Goal: Task Accomplishment & Management: Manage account settings

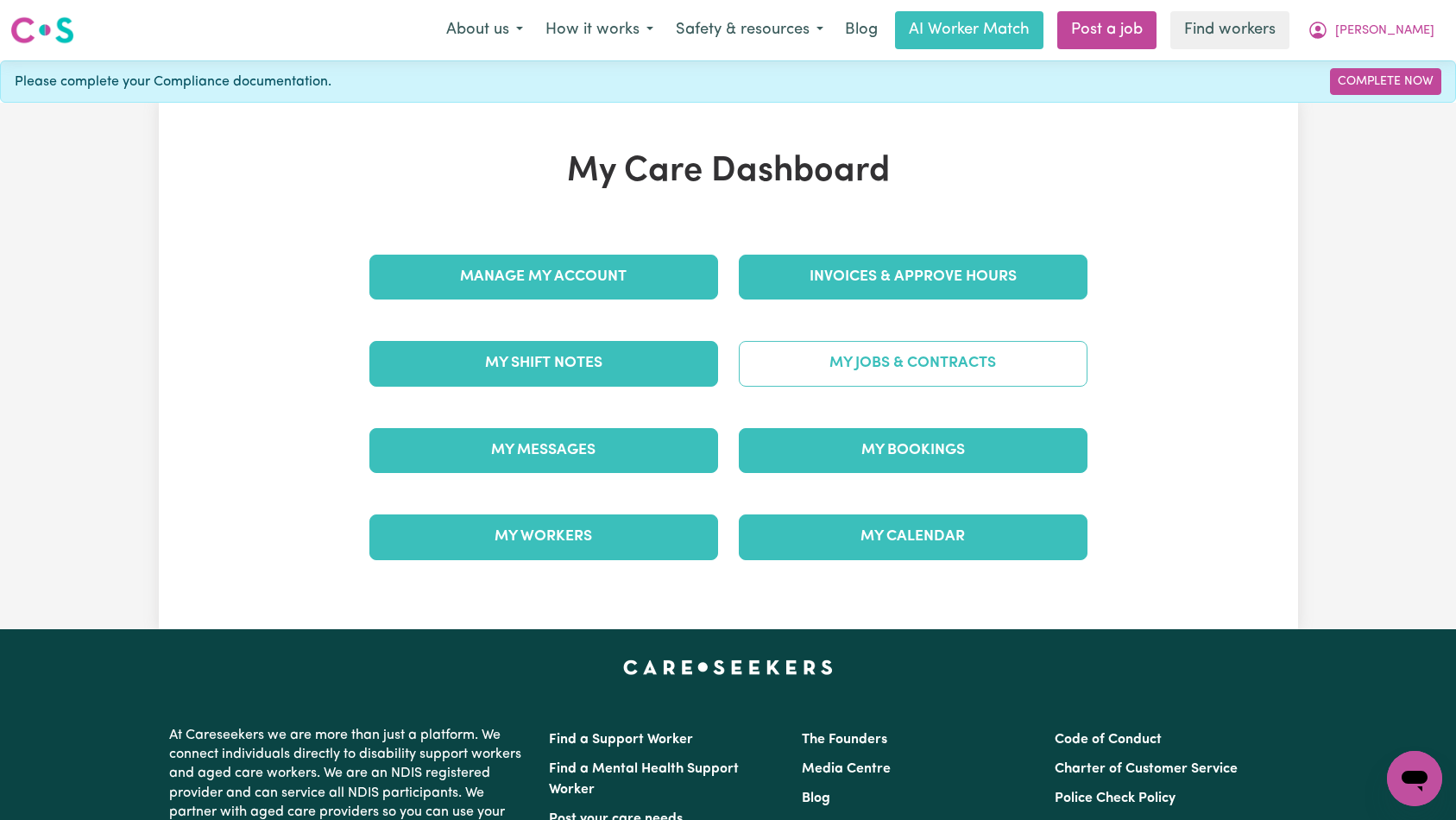
click at [893, 355] on link "My Jobs & Contracts" at bounding box center [913, 363] width 348 height 45
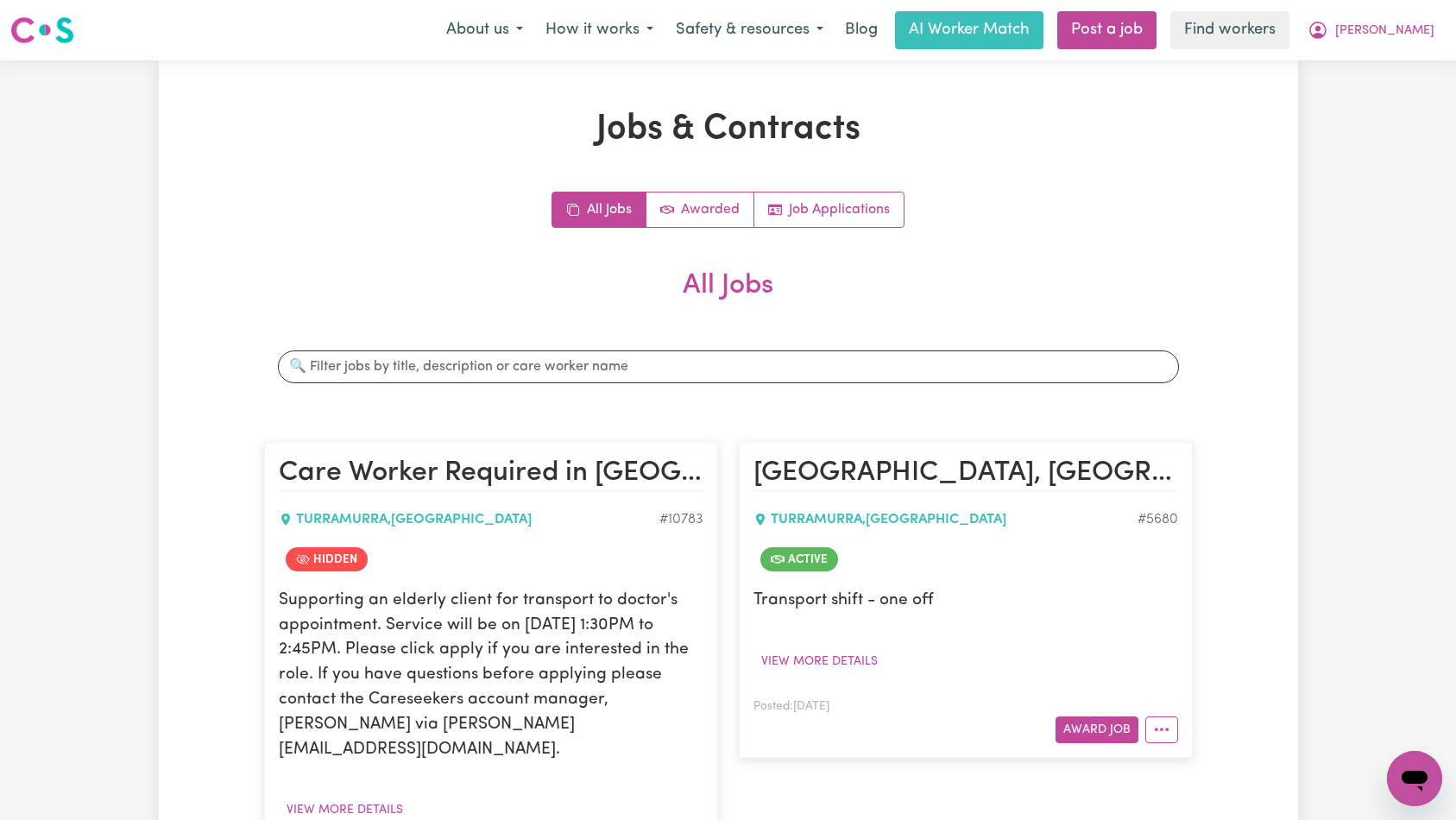
scroll to position [583, 0]
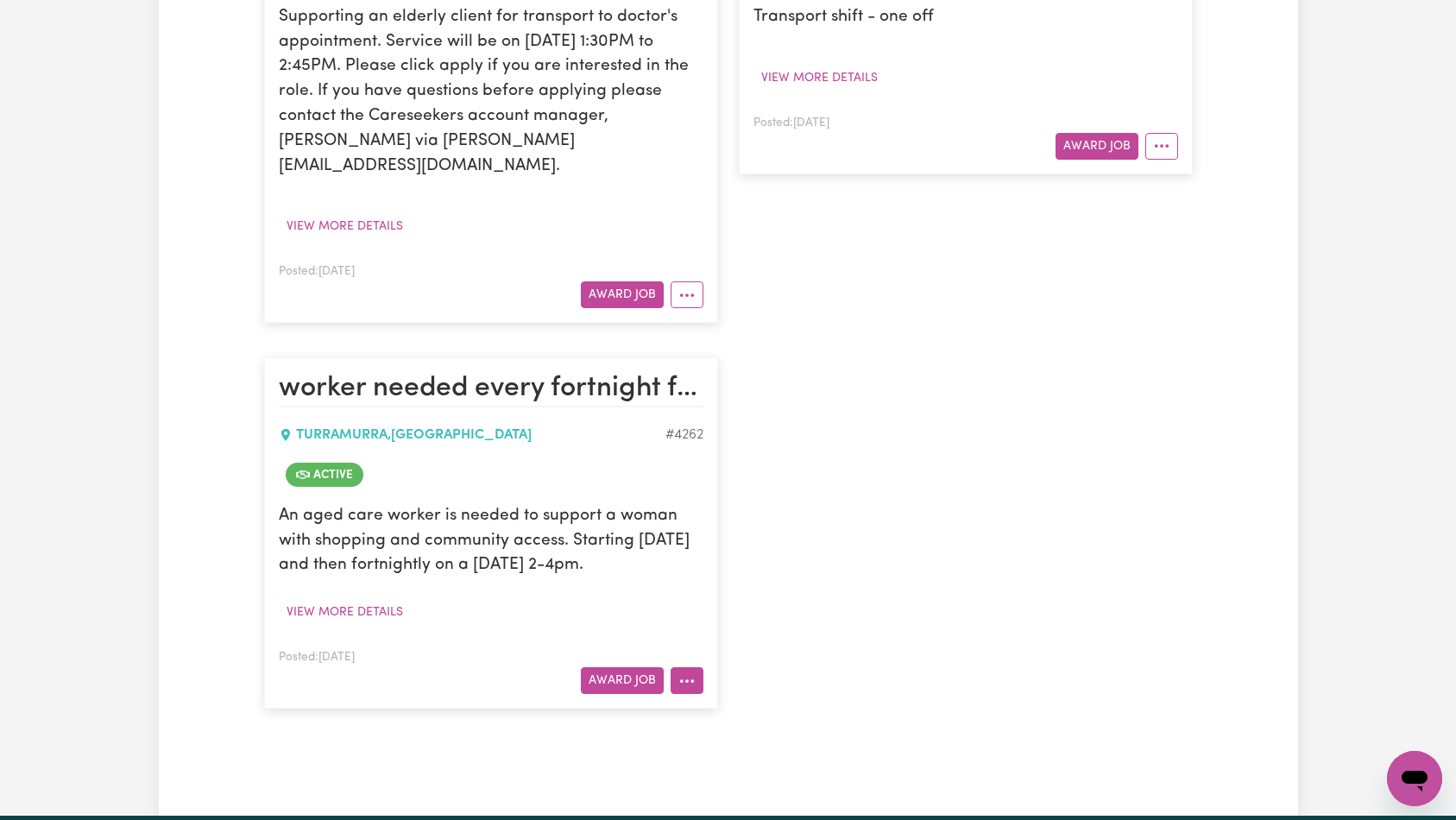
click at [692, 682] on icon "More options" at bounding box center [686, 681] width 17 height 17
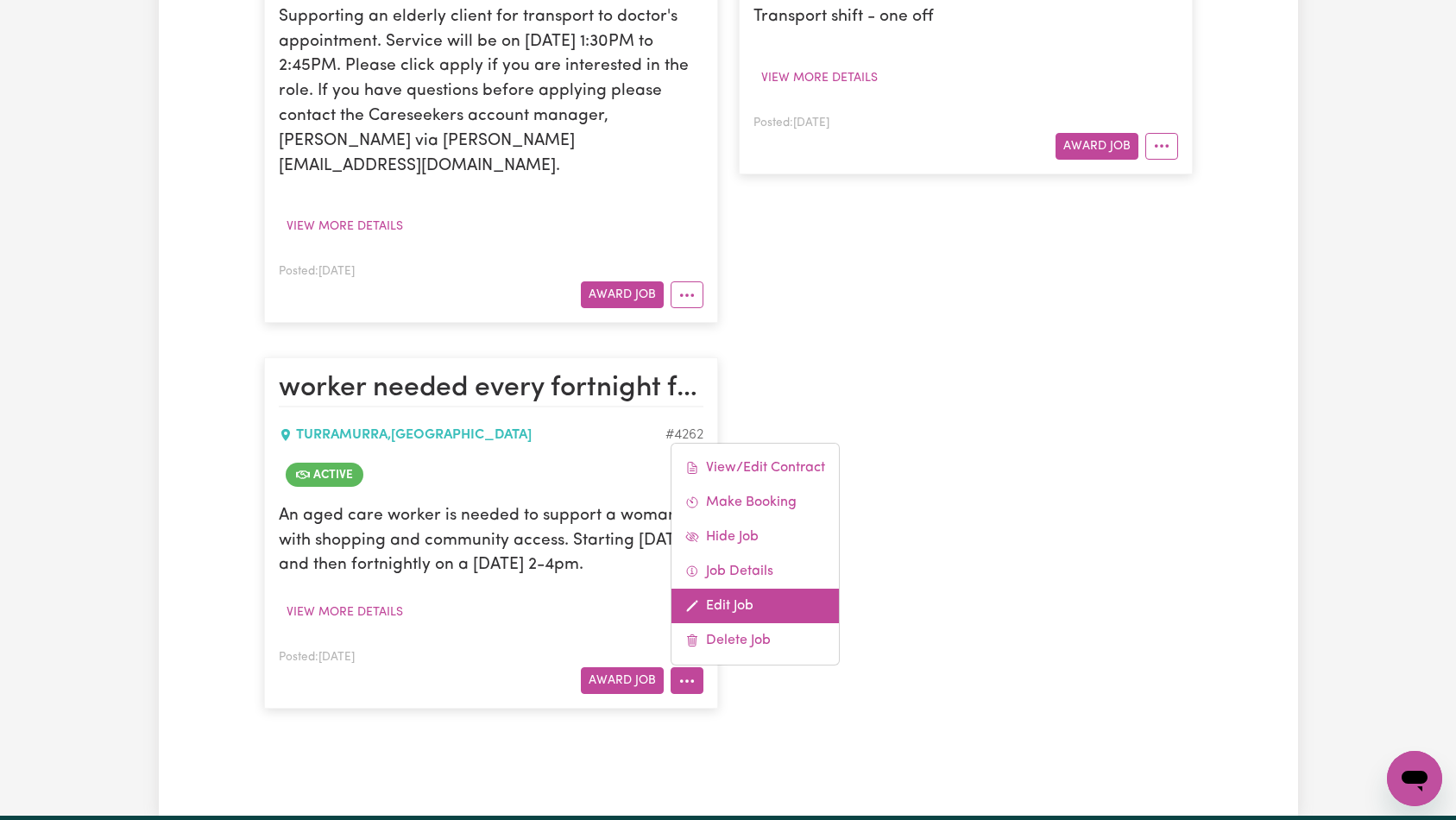
click at [757, 605] on link "Edit Job" at bounding box center [754, 605] width 167 height 34
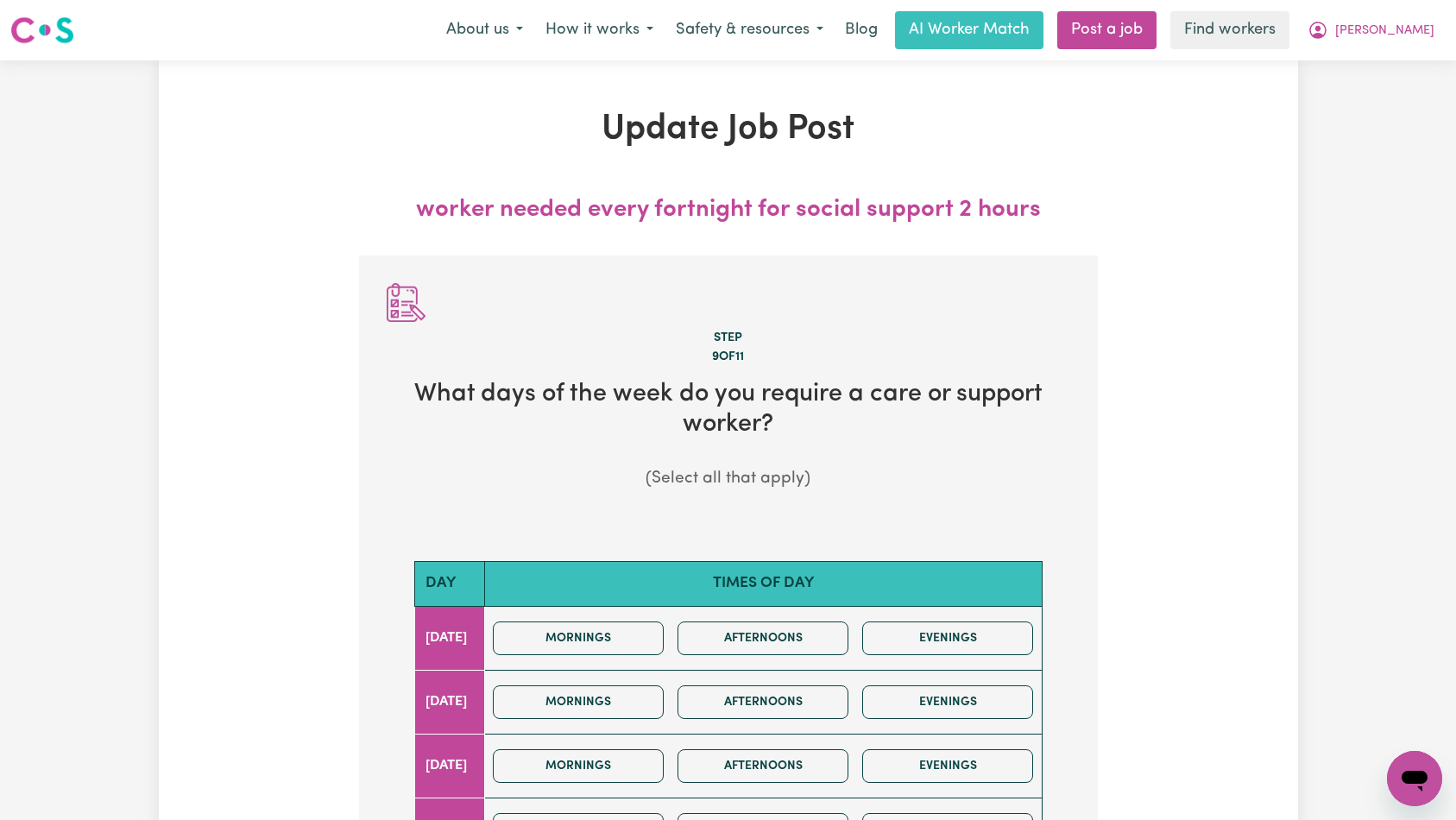
scroll to position [874, 0]
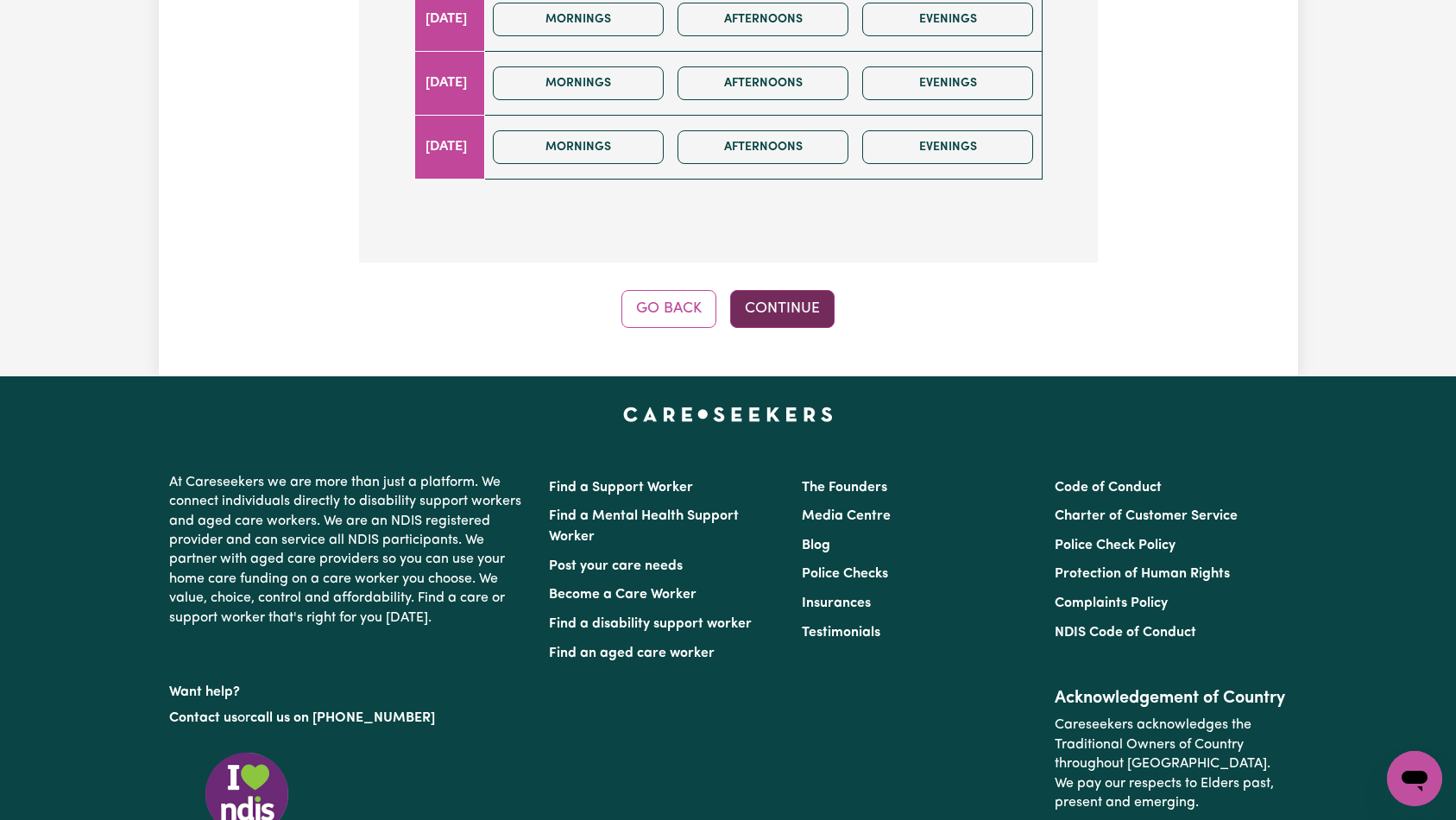
click at [776, 308] on button "Continue" at bounding box center [782, 309] width 104 height 38
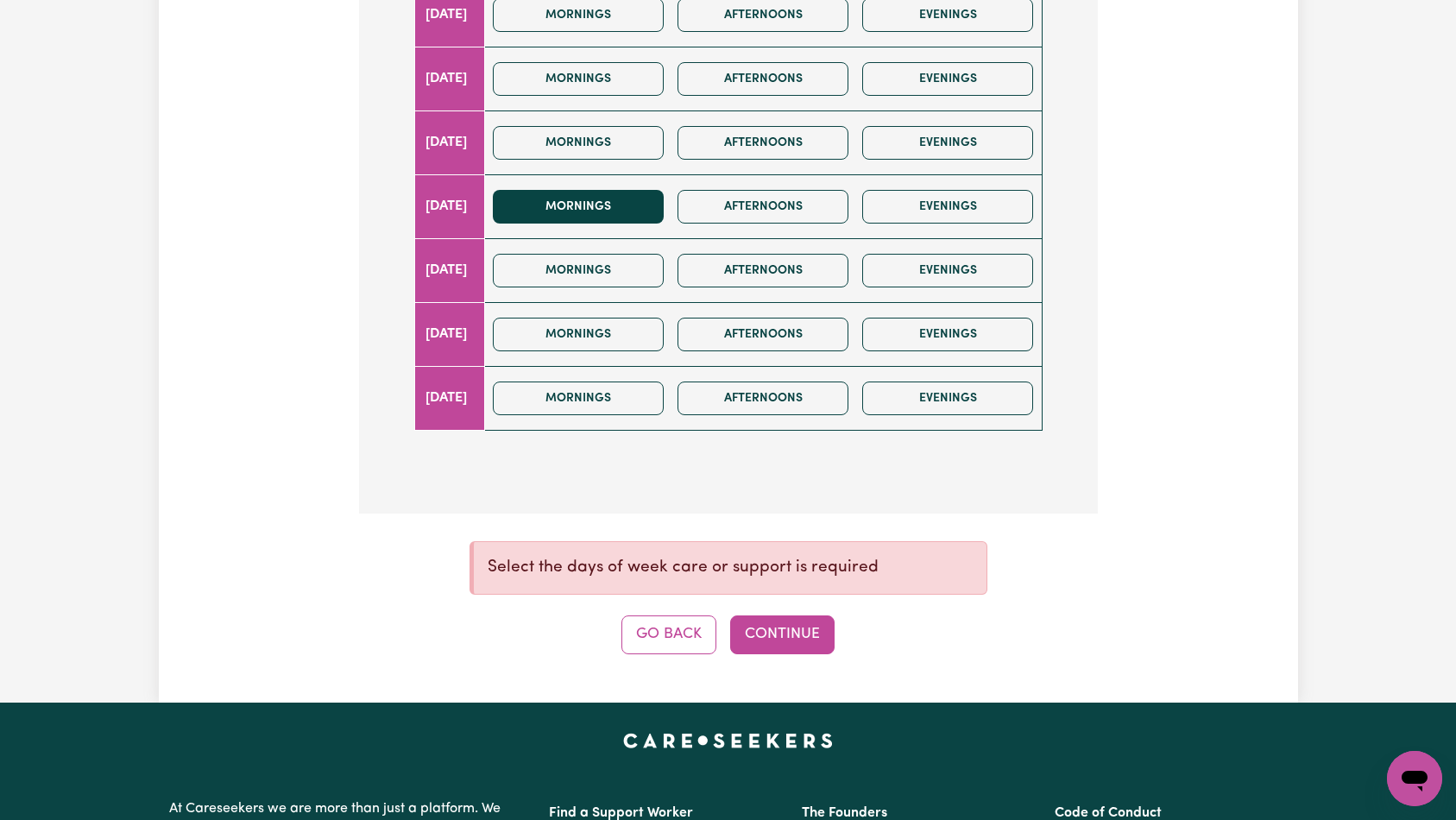
scroll to position [297, 0]
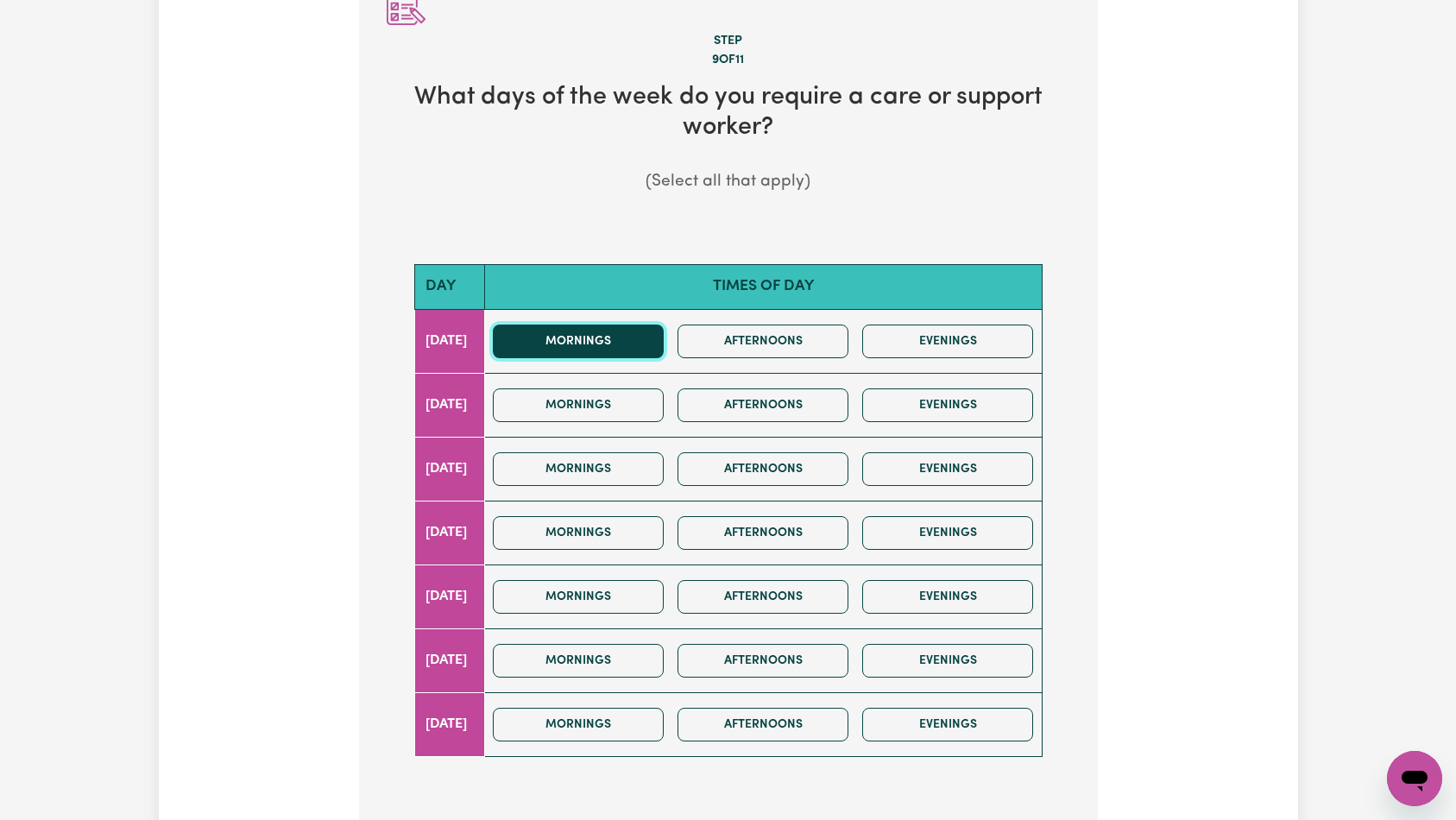
click at [641, 357] on button "Mornings" at bounding box center [578, 341] width 171 height 33
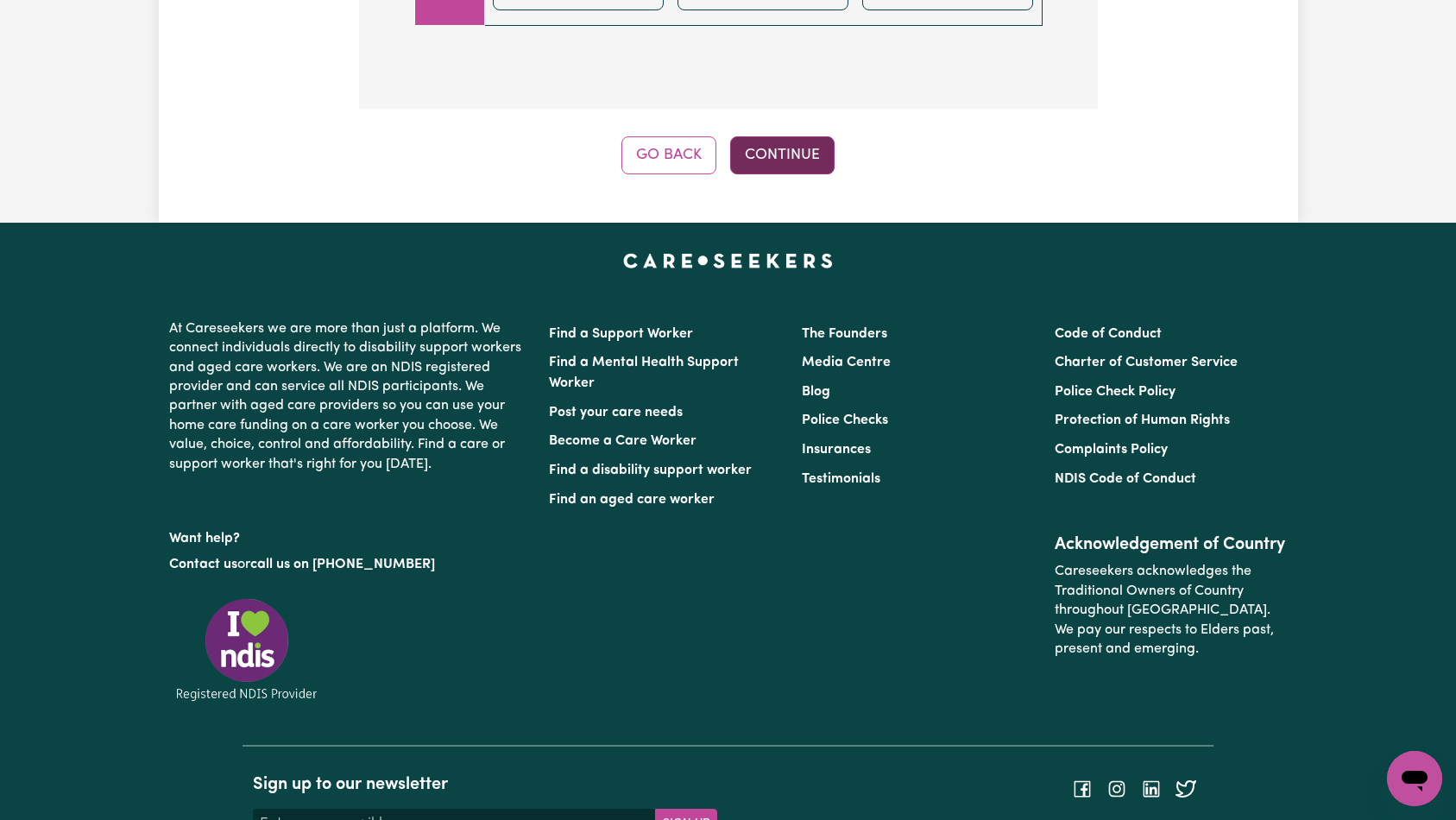
click at [788, 148] on button "Continue" at bounding box center [782, 156] width 104 height 38
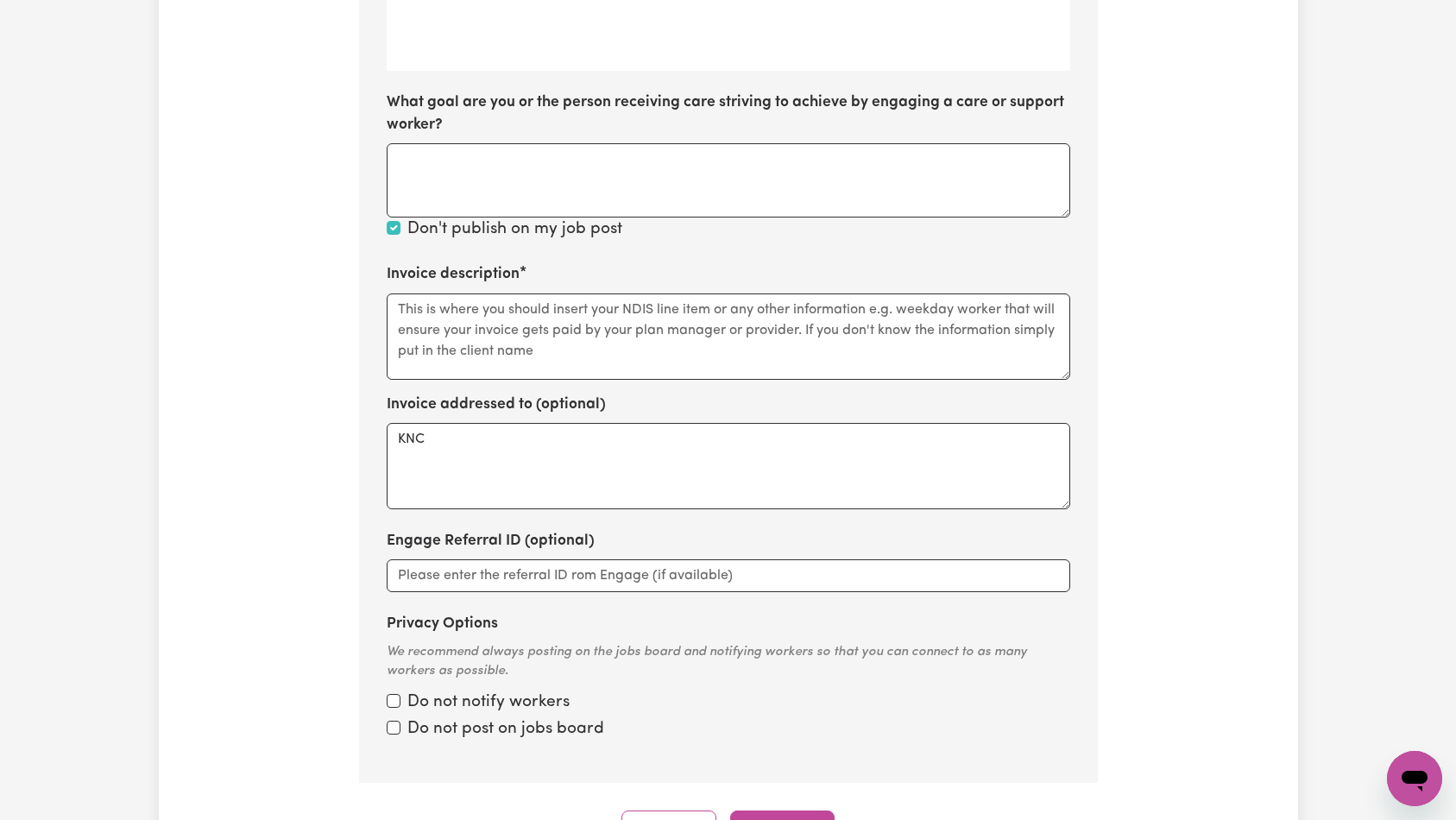
scroll to position [831, 0]
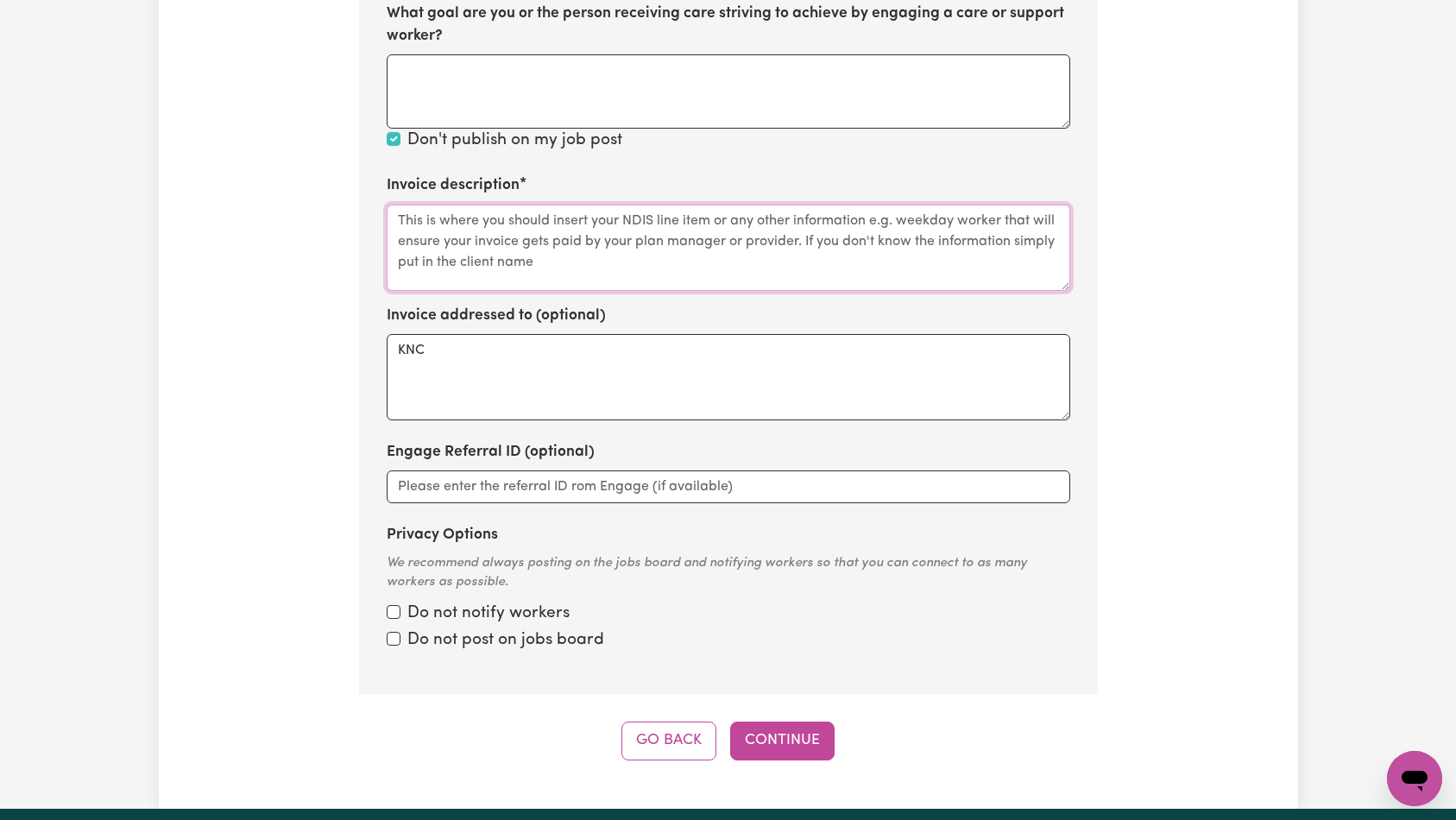
click at [650, 254] on textarea "Invoice description" at bounding box center [728, 247] width 684 height 86
paste textarea "Social Support"
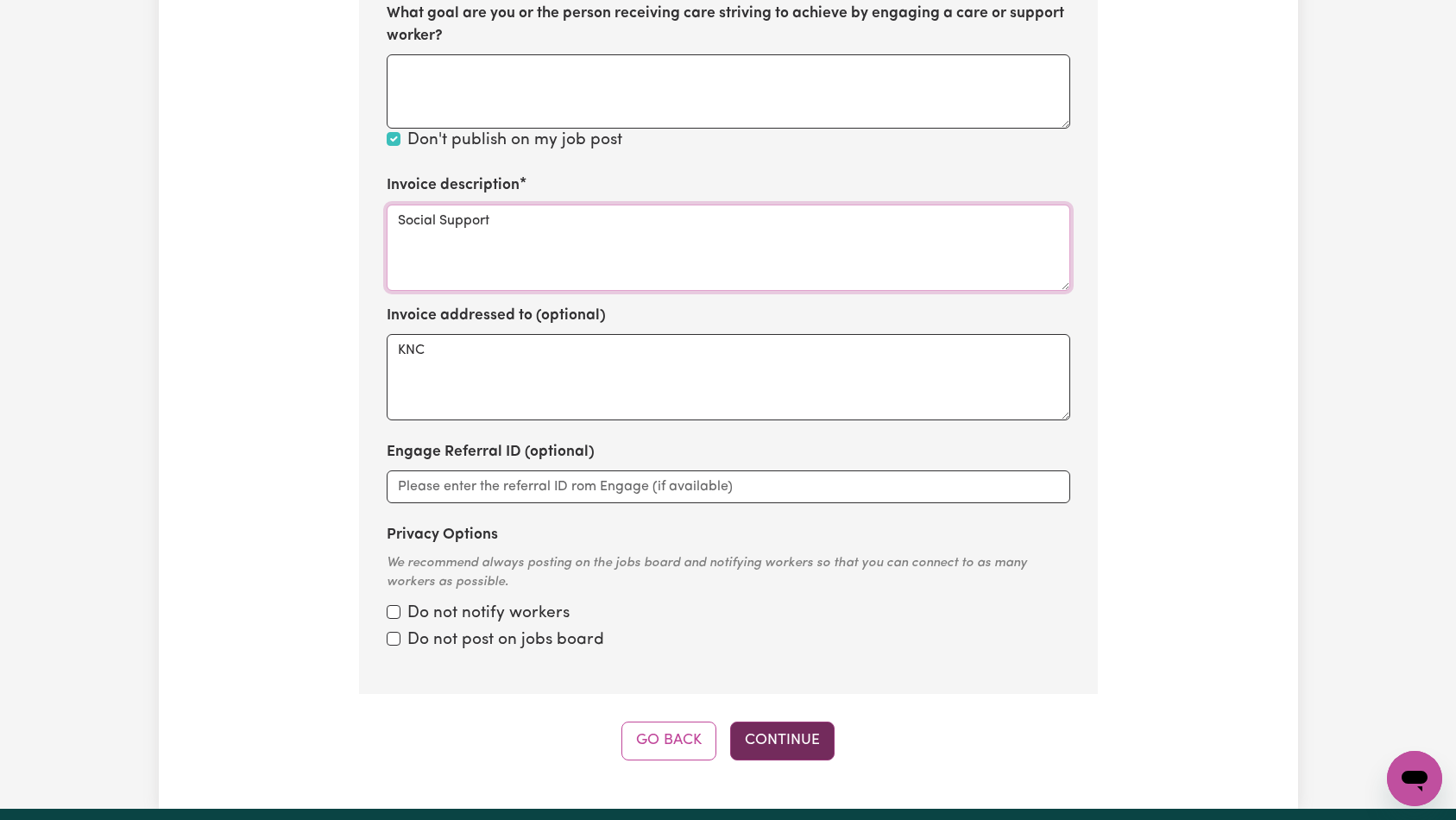
type textarea "Social Support"
click at [792, 733] on button "Continue" at bounding box center [782, 741] width 104 height 38
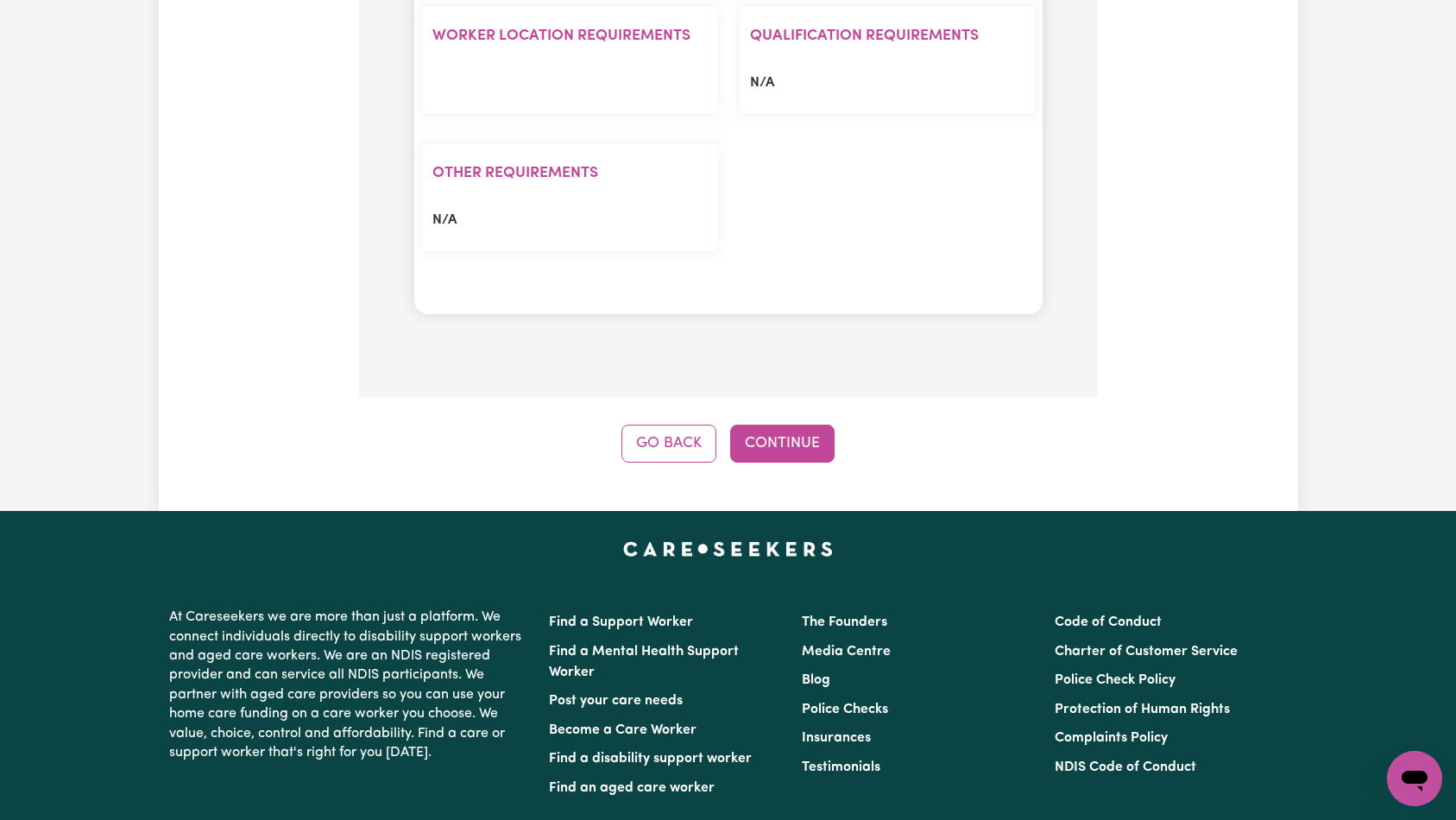
scroll to position [1508, 0]
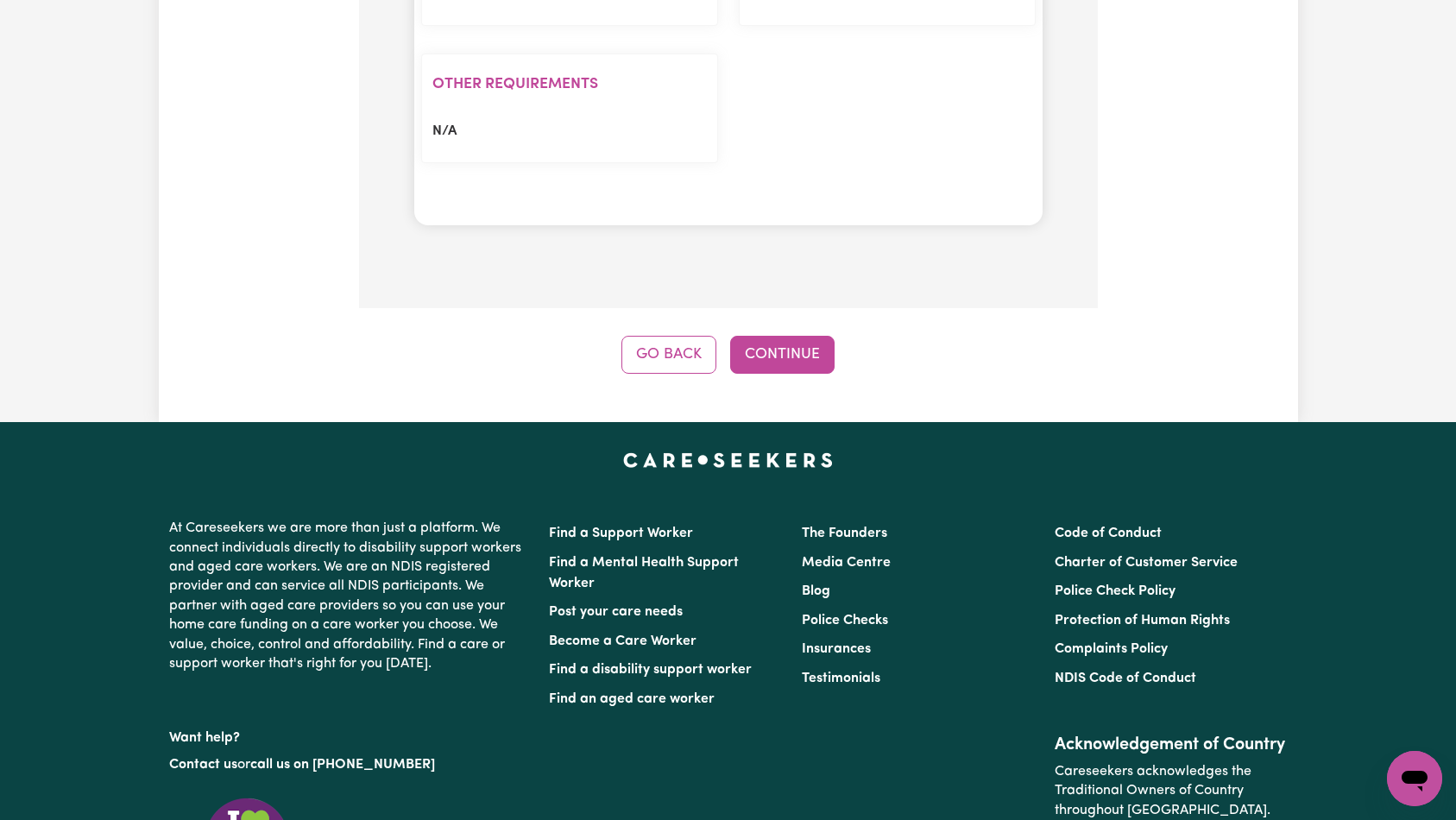
click at [778, 373] on button "Continue" at bounding box center [782, 355] width 104 height 38
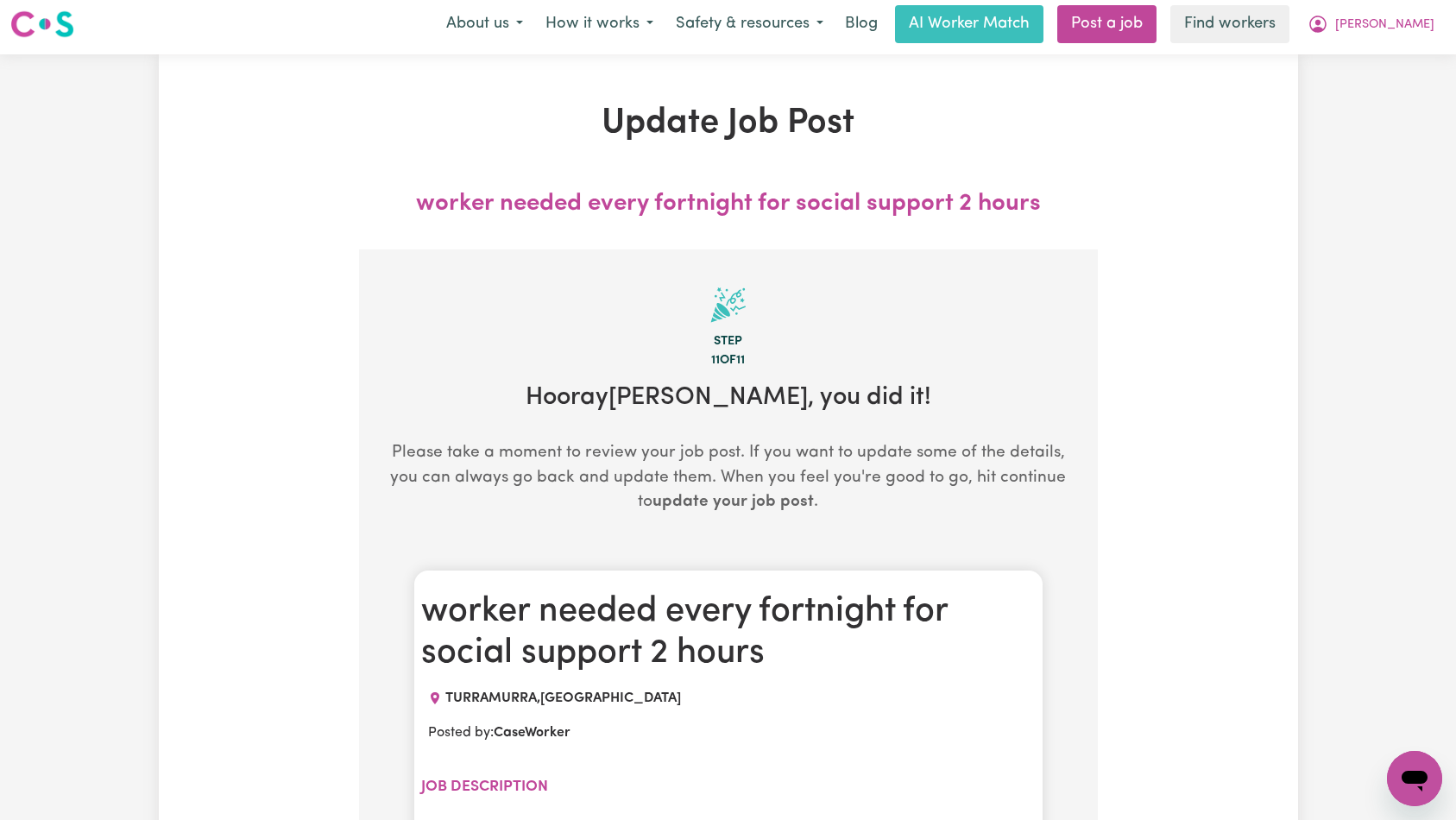
scroll to position [0, 0]
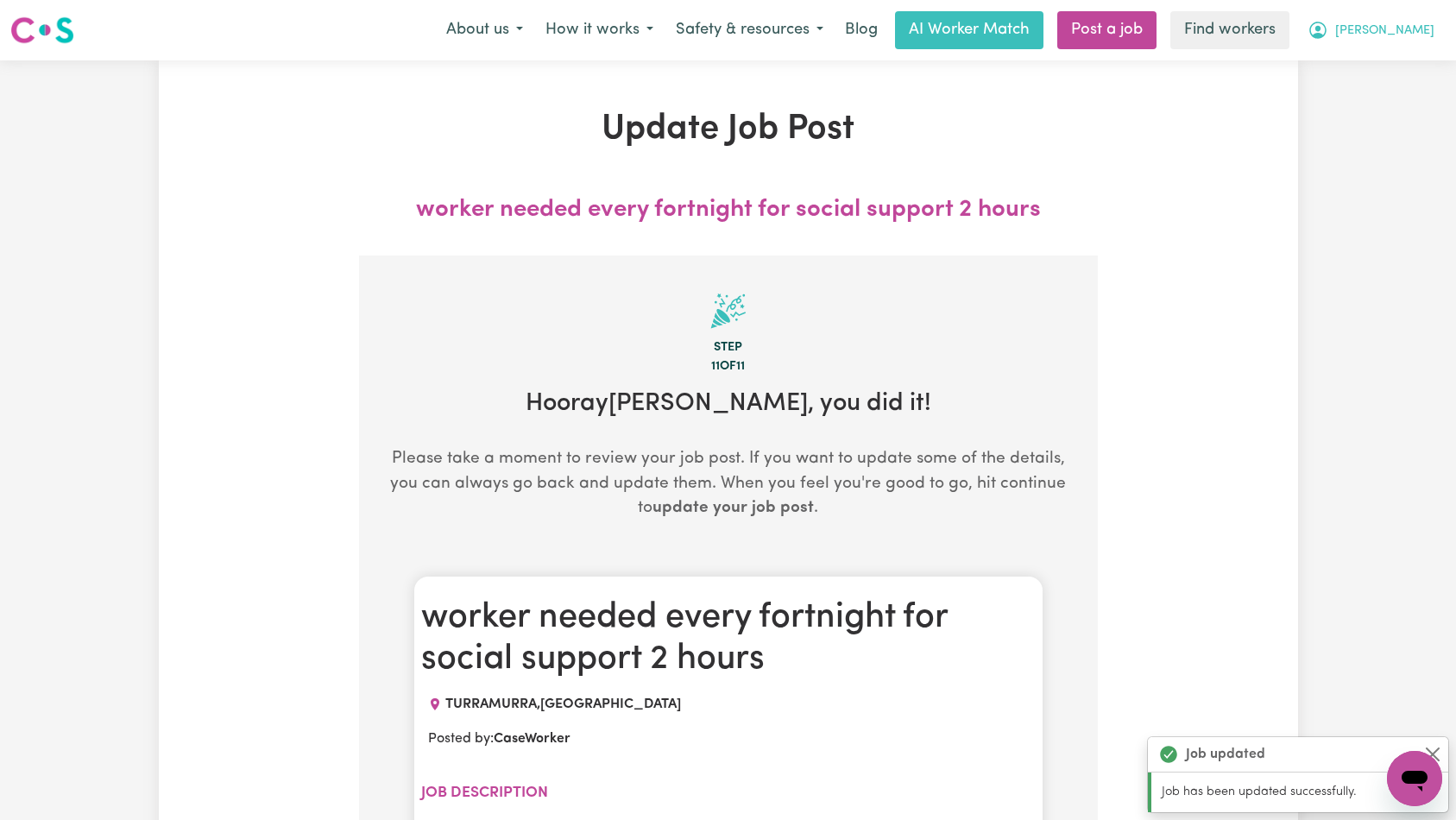
click at [1400, 32] on span "[PERSON_NAME]" at bounding box center [1384, 32] width 99 height 19
click at [1401, 67] on link "My Dashboard" at bounding box center [1376, 67] width 137 height 32
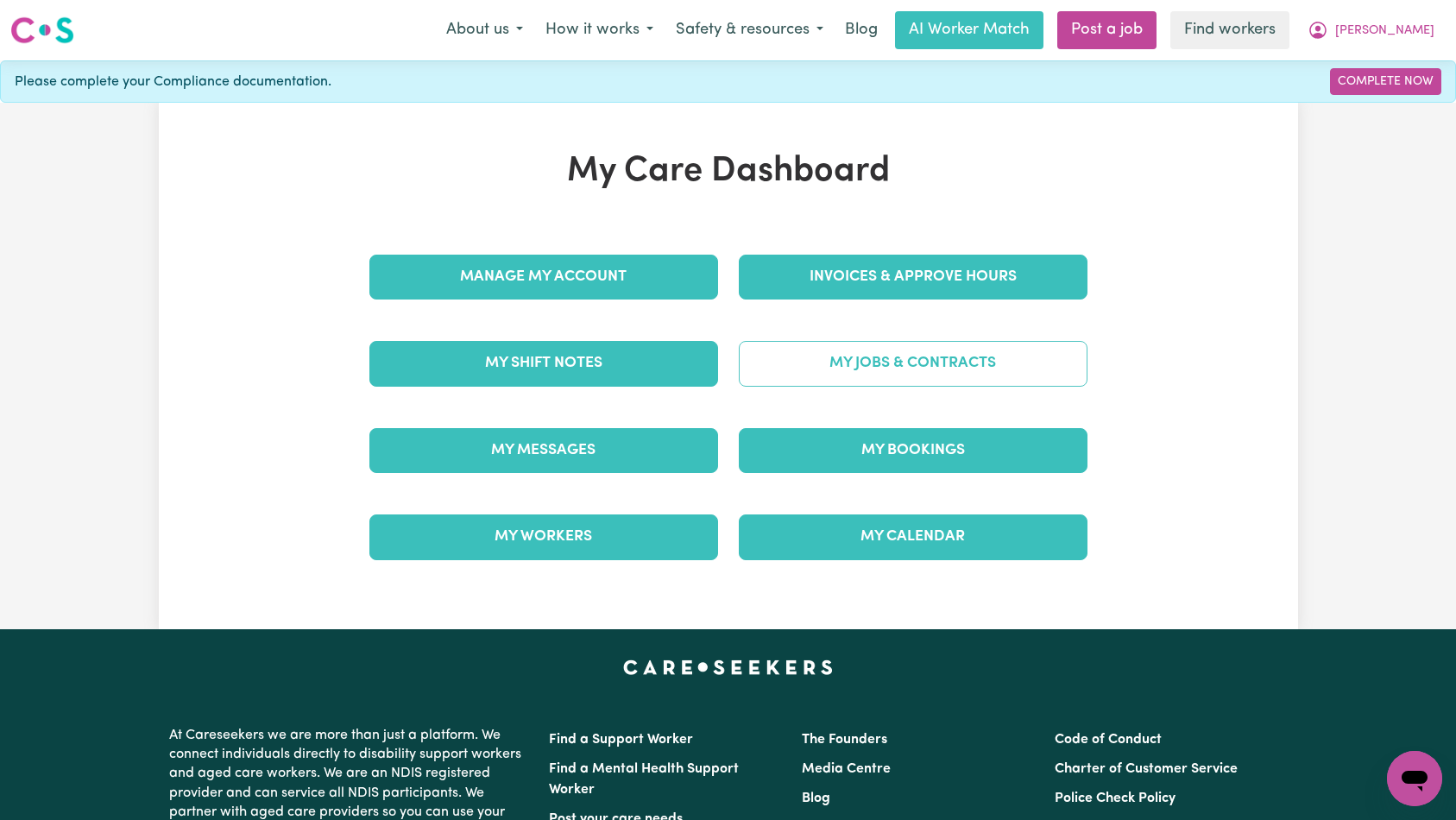
click at [902, 379] on link "My Jobs & Contracts" at bounding box center [913, 363] width 348 height 45
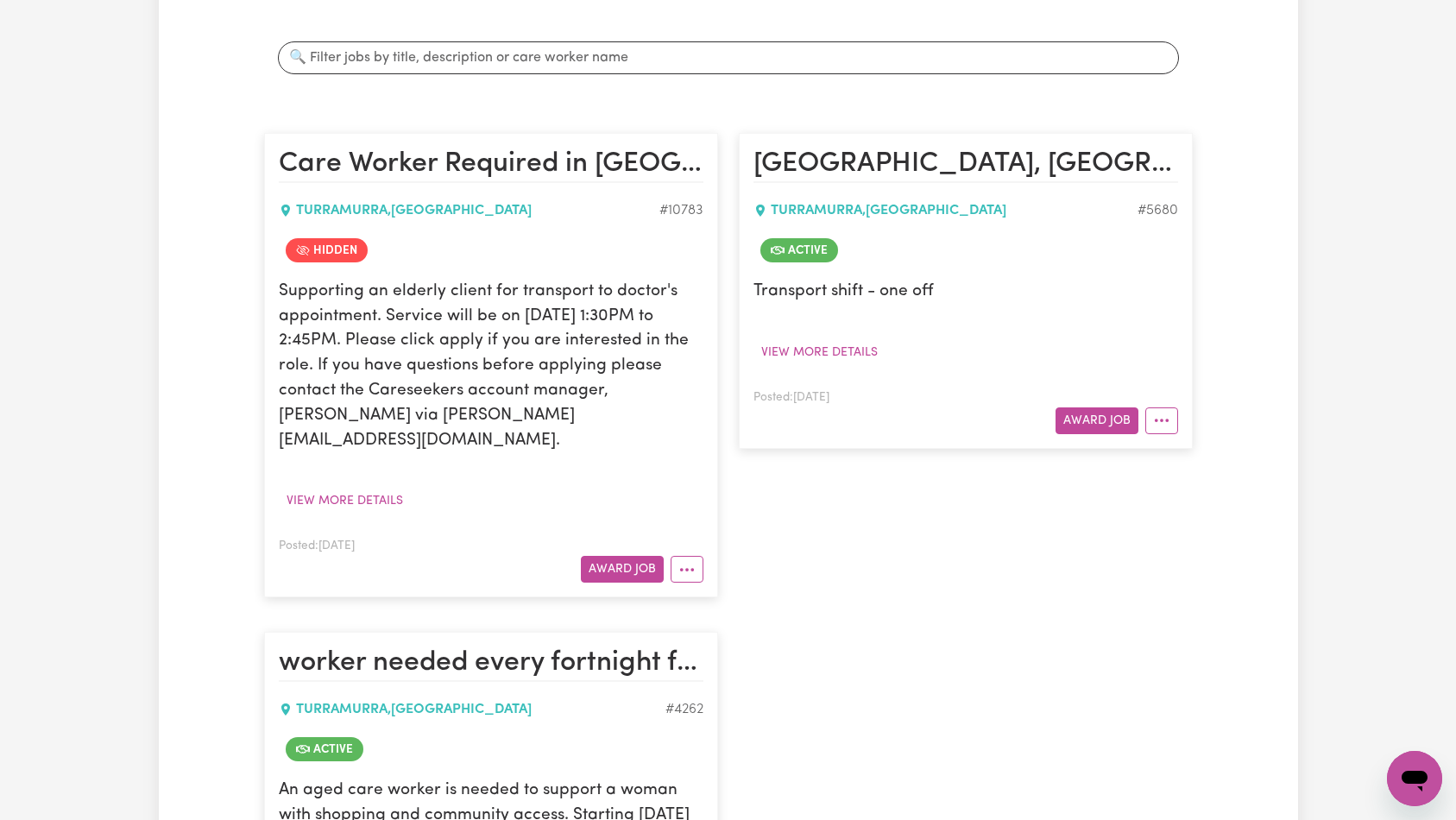
scroll to position [132, 0]
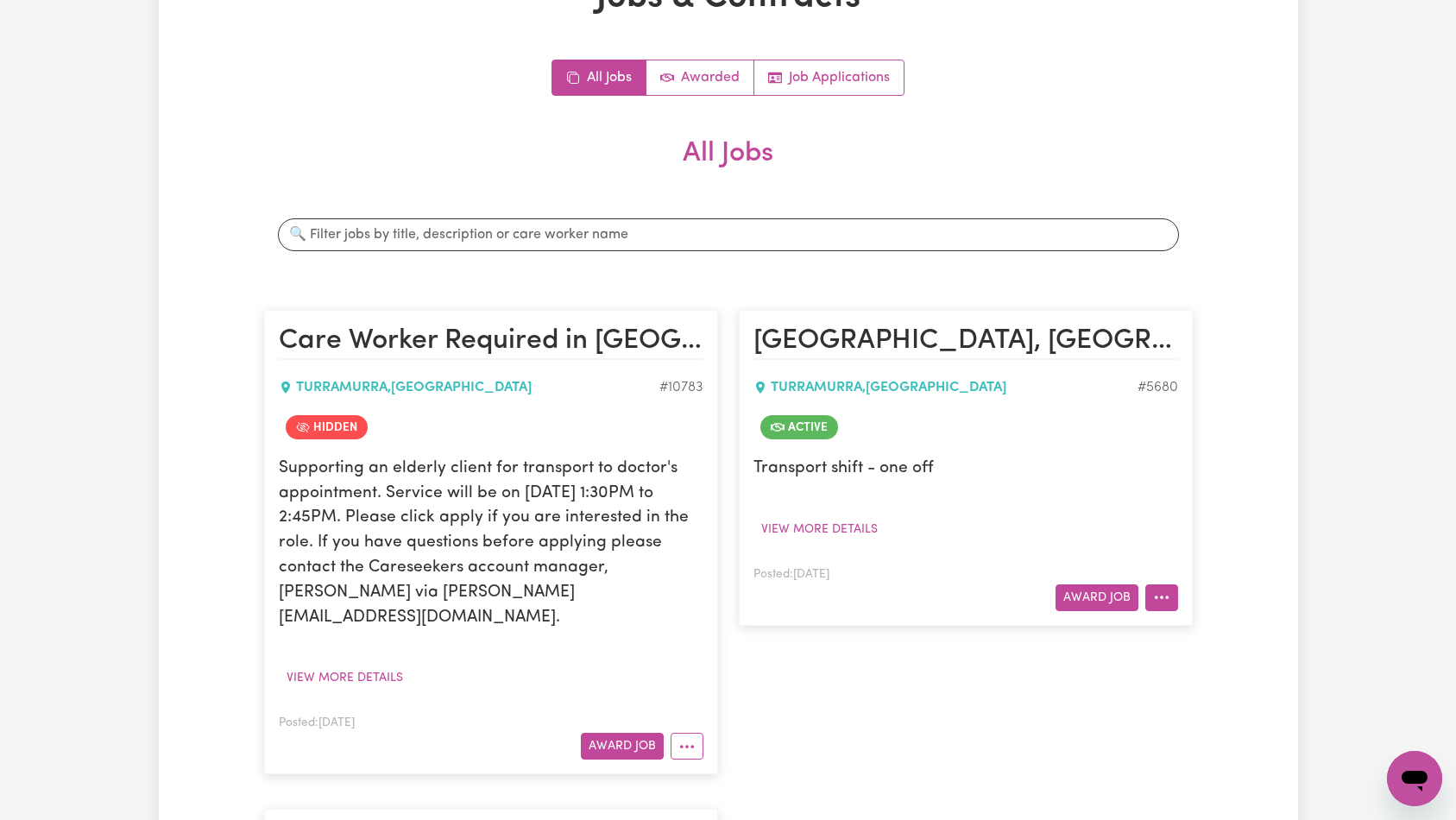
click at [1169, 603] on icon "More options" at bounding box center [1162, 597] width 17 height 17
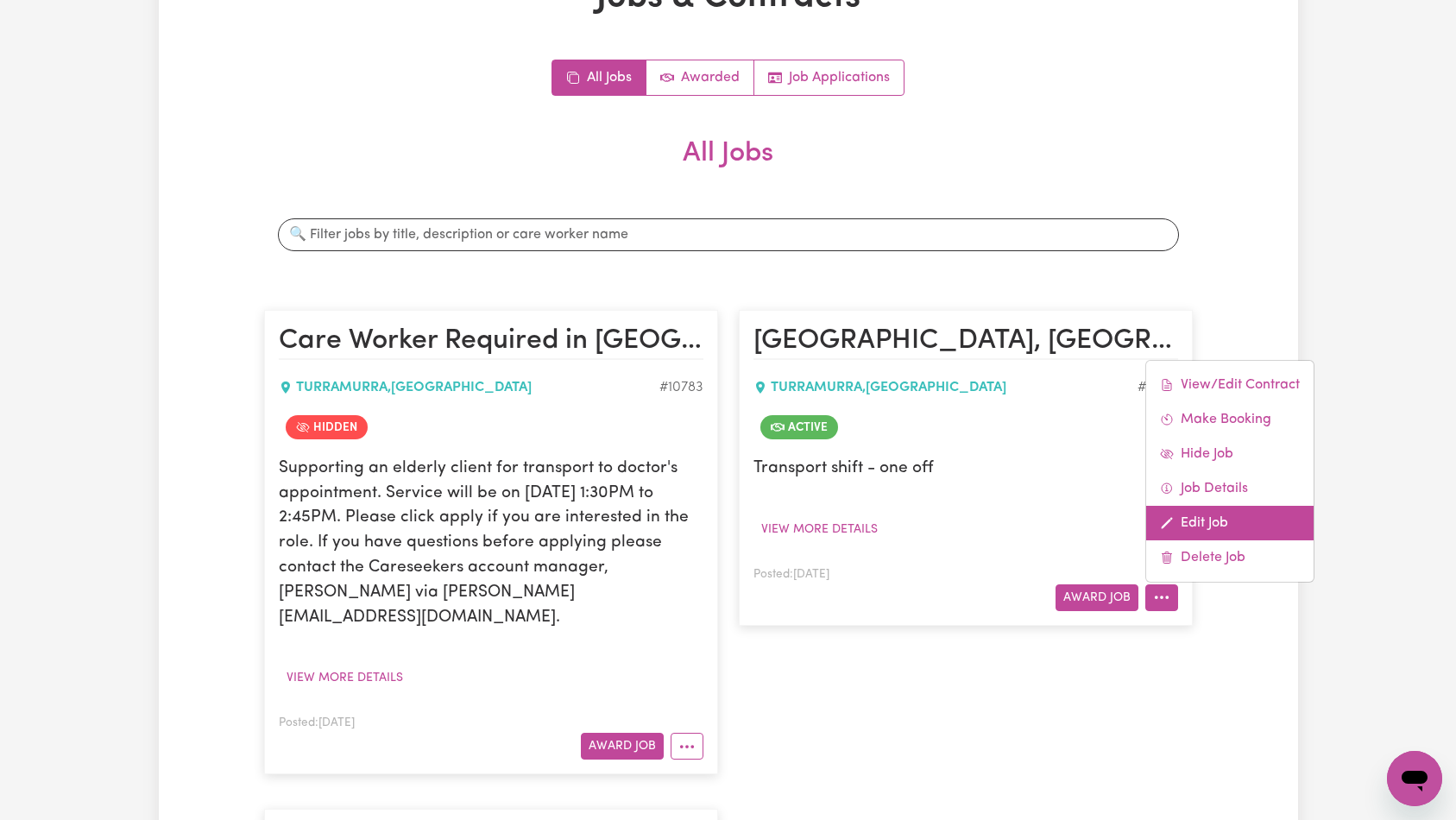
click at [1209, 521] on link "Edit Job" at bounding box center [1229, 523] width 167 height 34
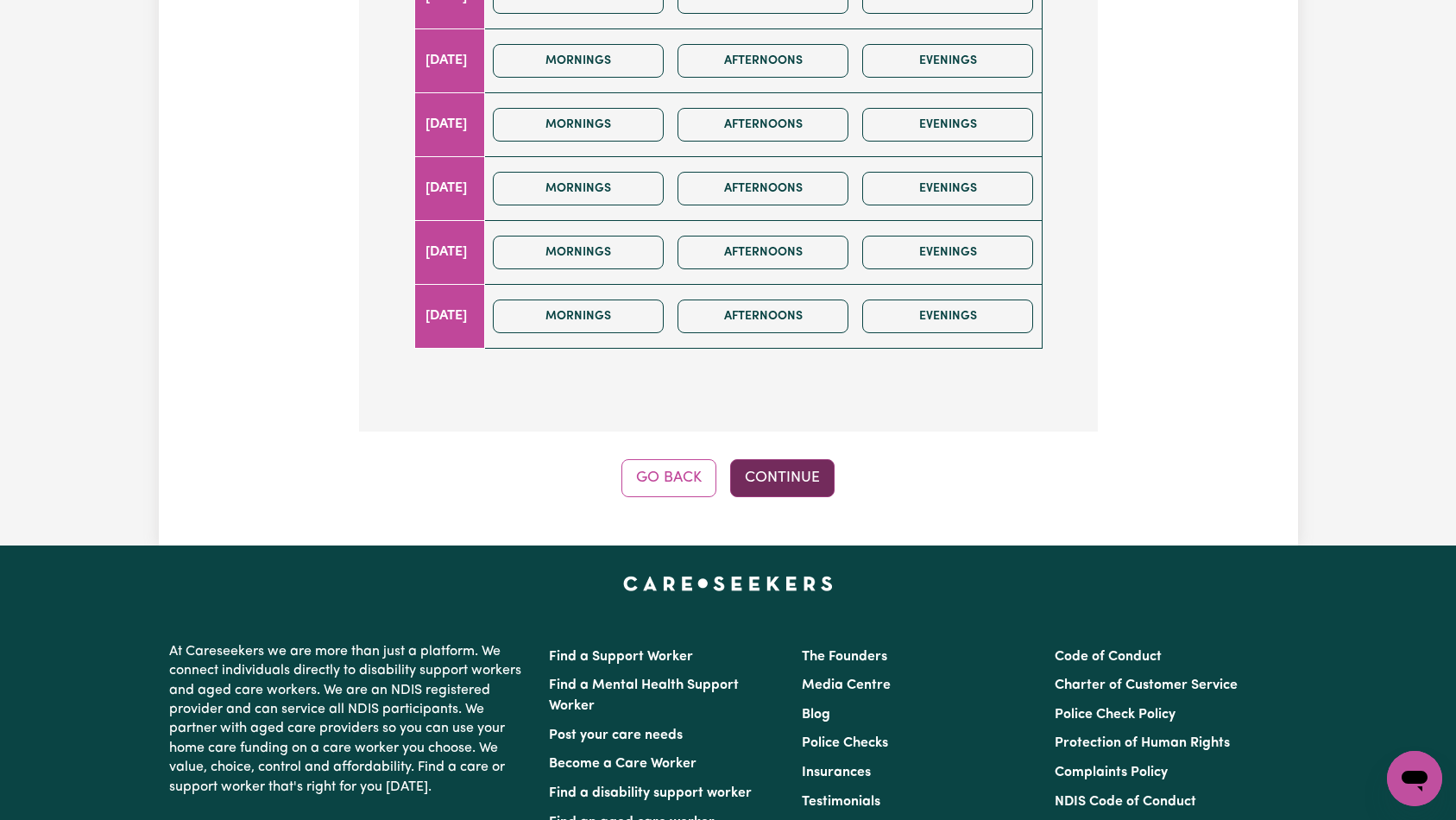
click at [796, 459] on button "Continue" at bounding box center [782, 478] width 104 height 38
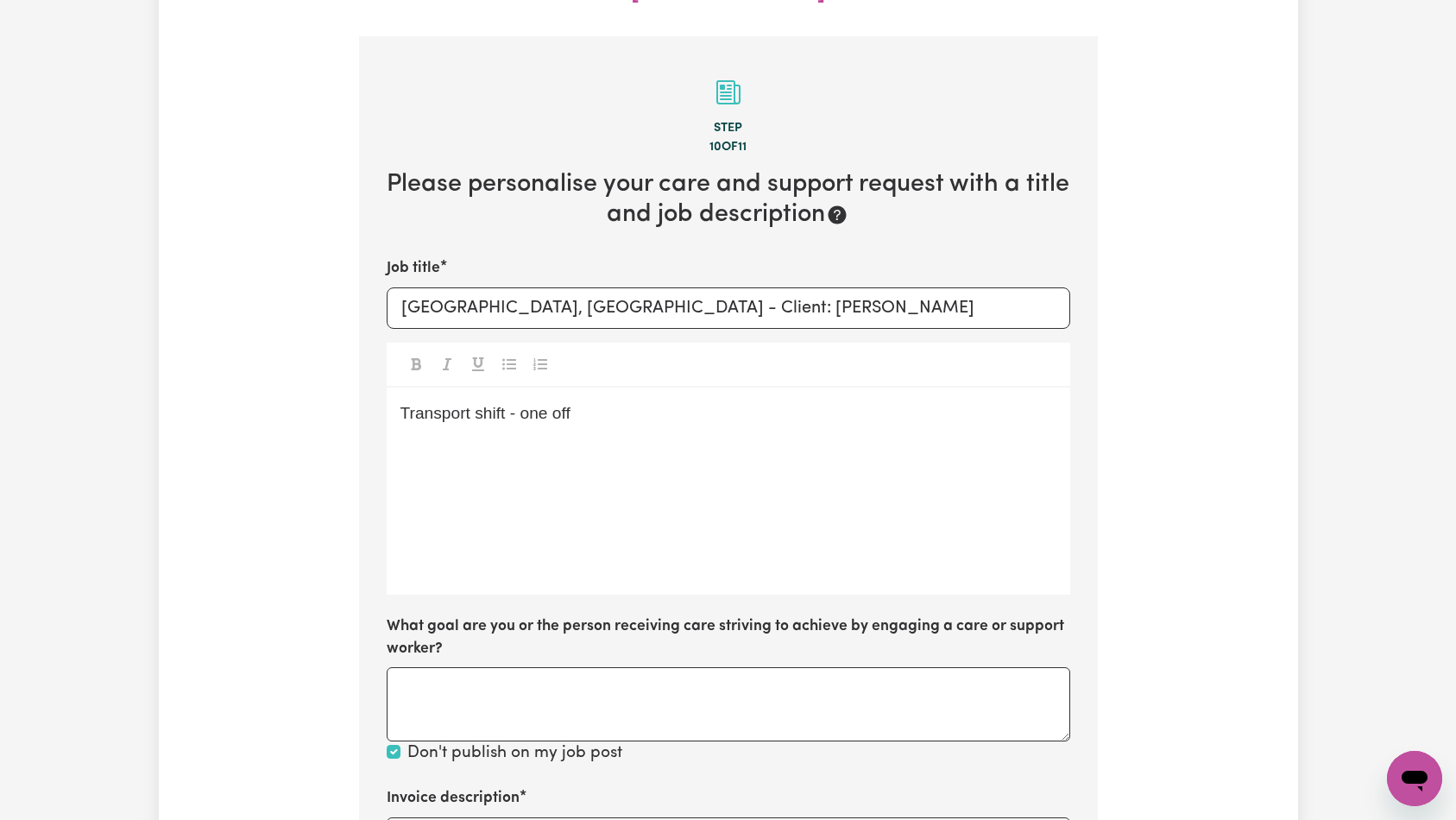
scroll to position [594, 0]
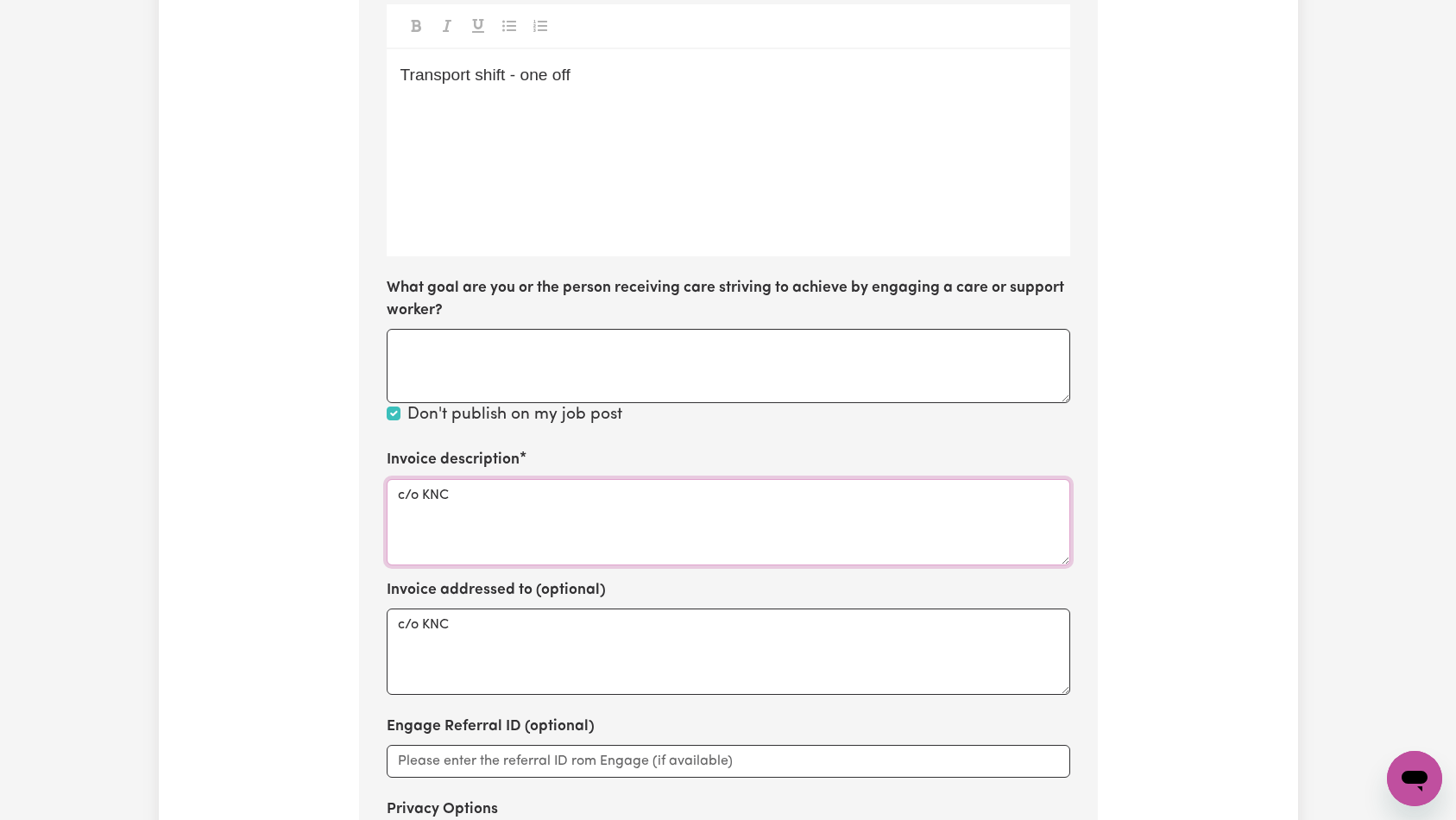
click at [749, 479] on textarea "c/o KNC" at bounding box center [728, 522] width 684 height 86
paste textarea "Domestic support and Social Support"
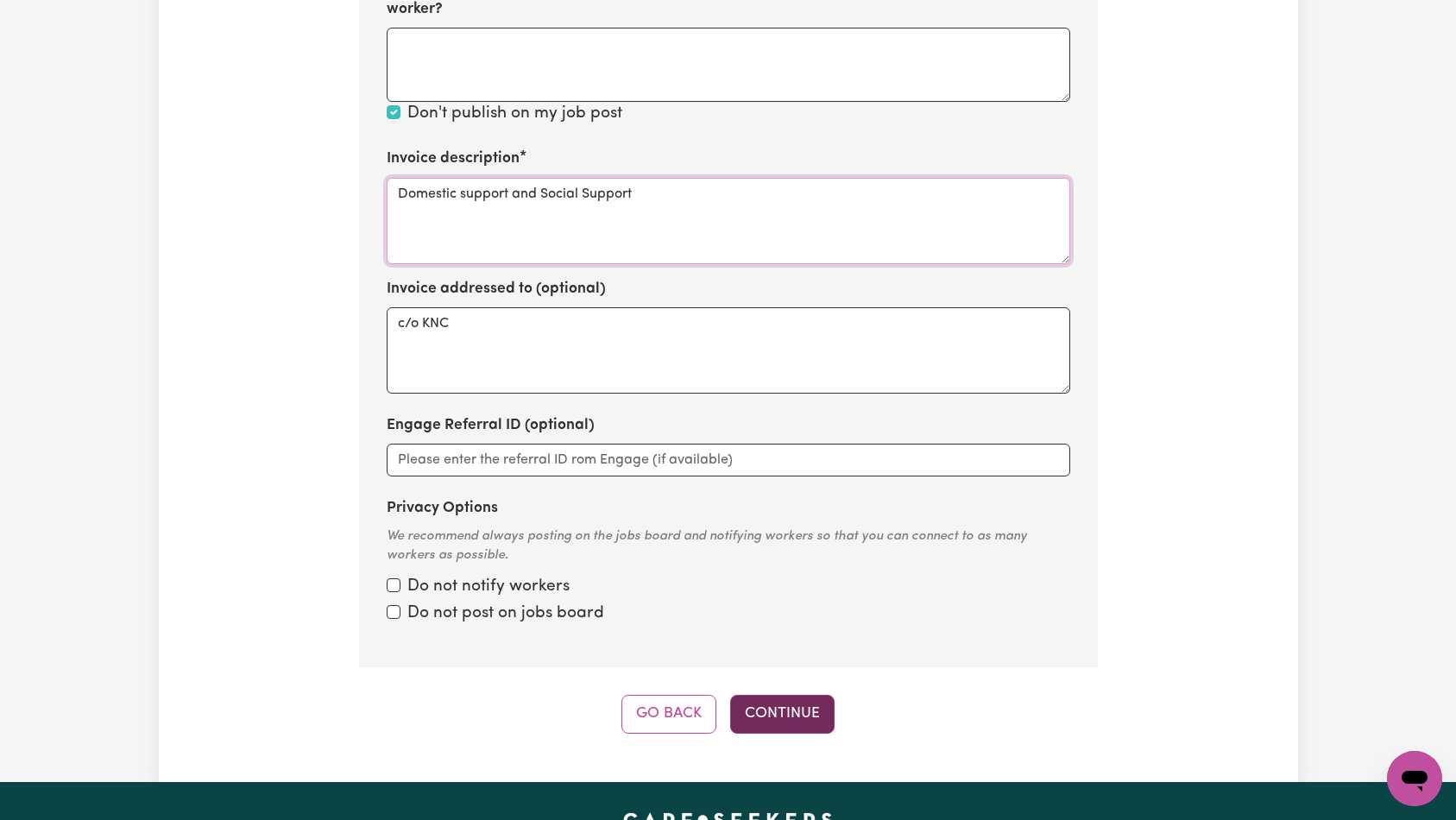
type textarea "Domestic support and Social Support"
click at [769, 695] on button "Continue" at bounding box center [782, 714] width 104 height 38
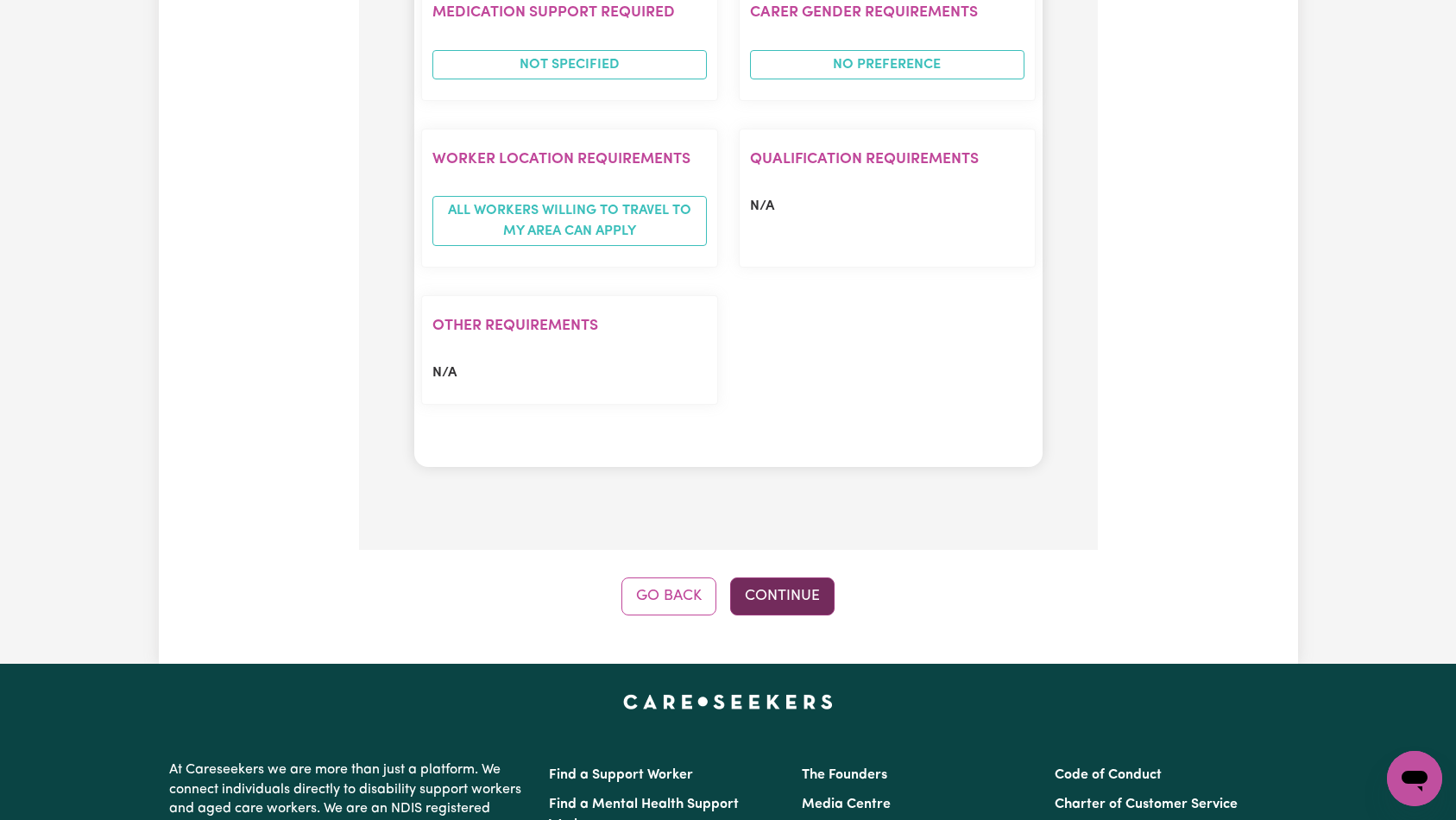
click at [802, 578] on button "Continue" at bounding box center [782, 597] width 104 height 38
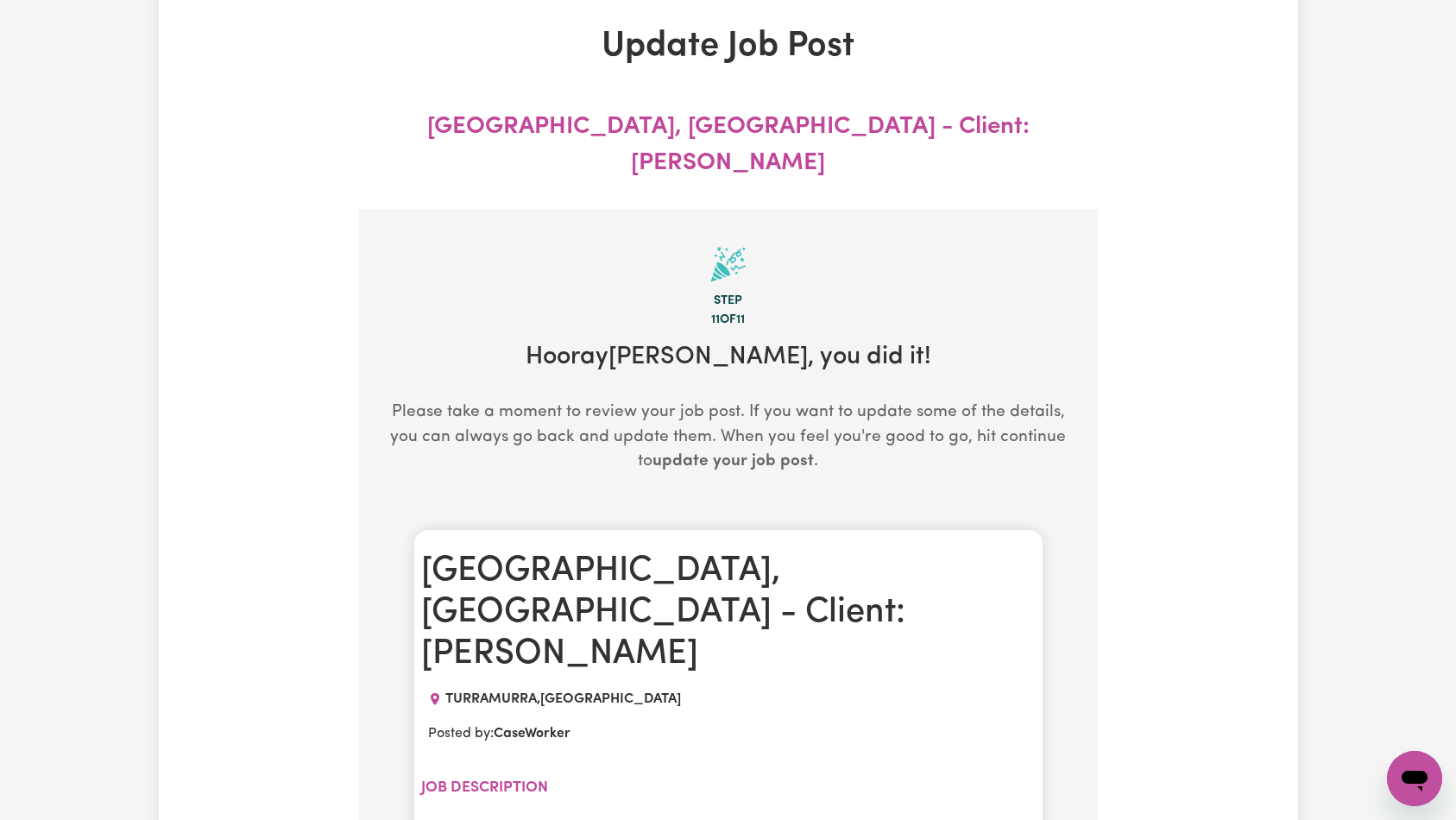
scroll to position [0, 0]
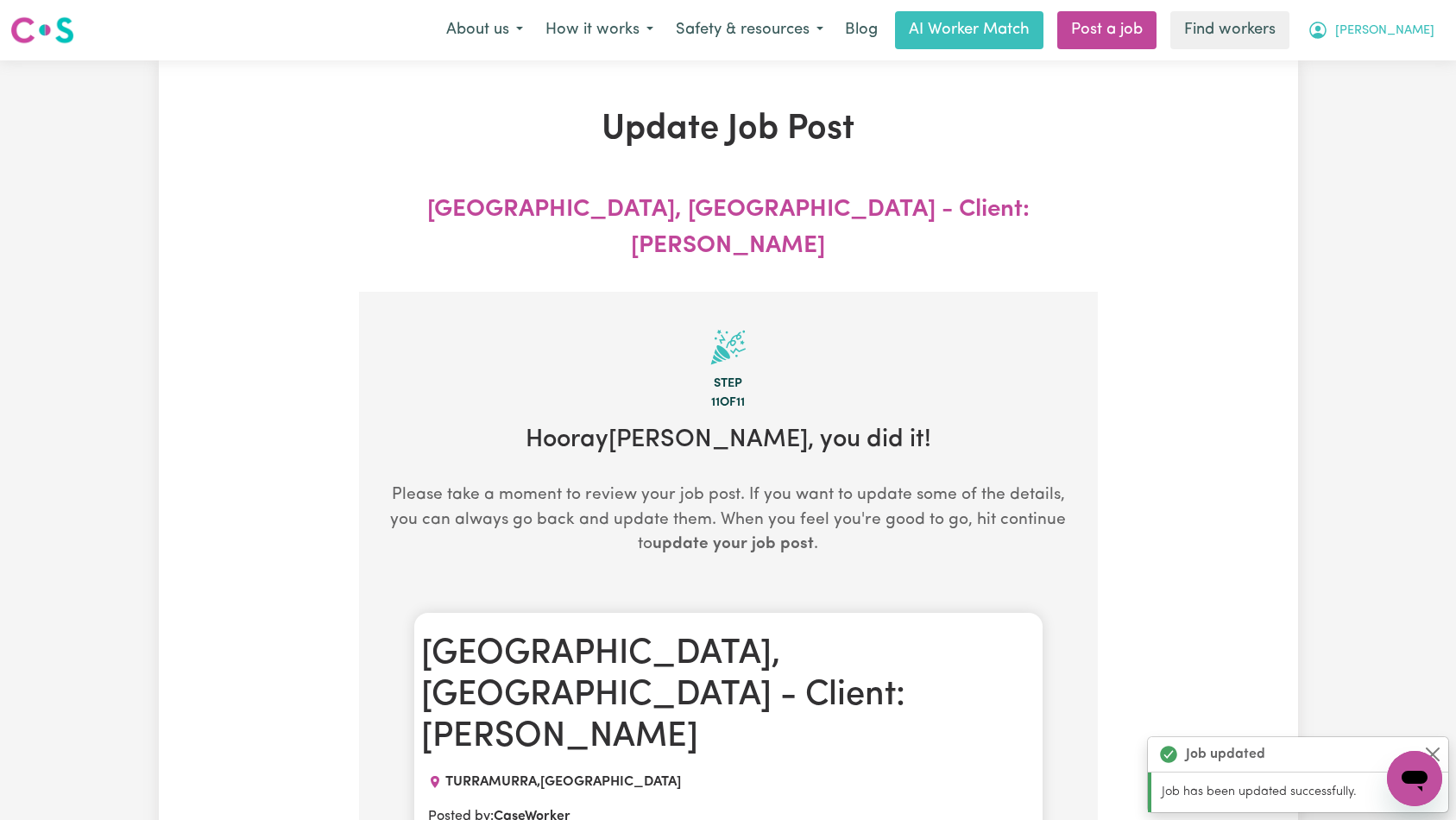
click at [1328, 24] on icon "My Account" at bounding box center [1318, 31] width 21 height 21
click at [1372, 61] on link "My Dashboard" at bounding box center [1376, 67] width 137 height 32
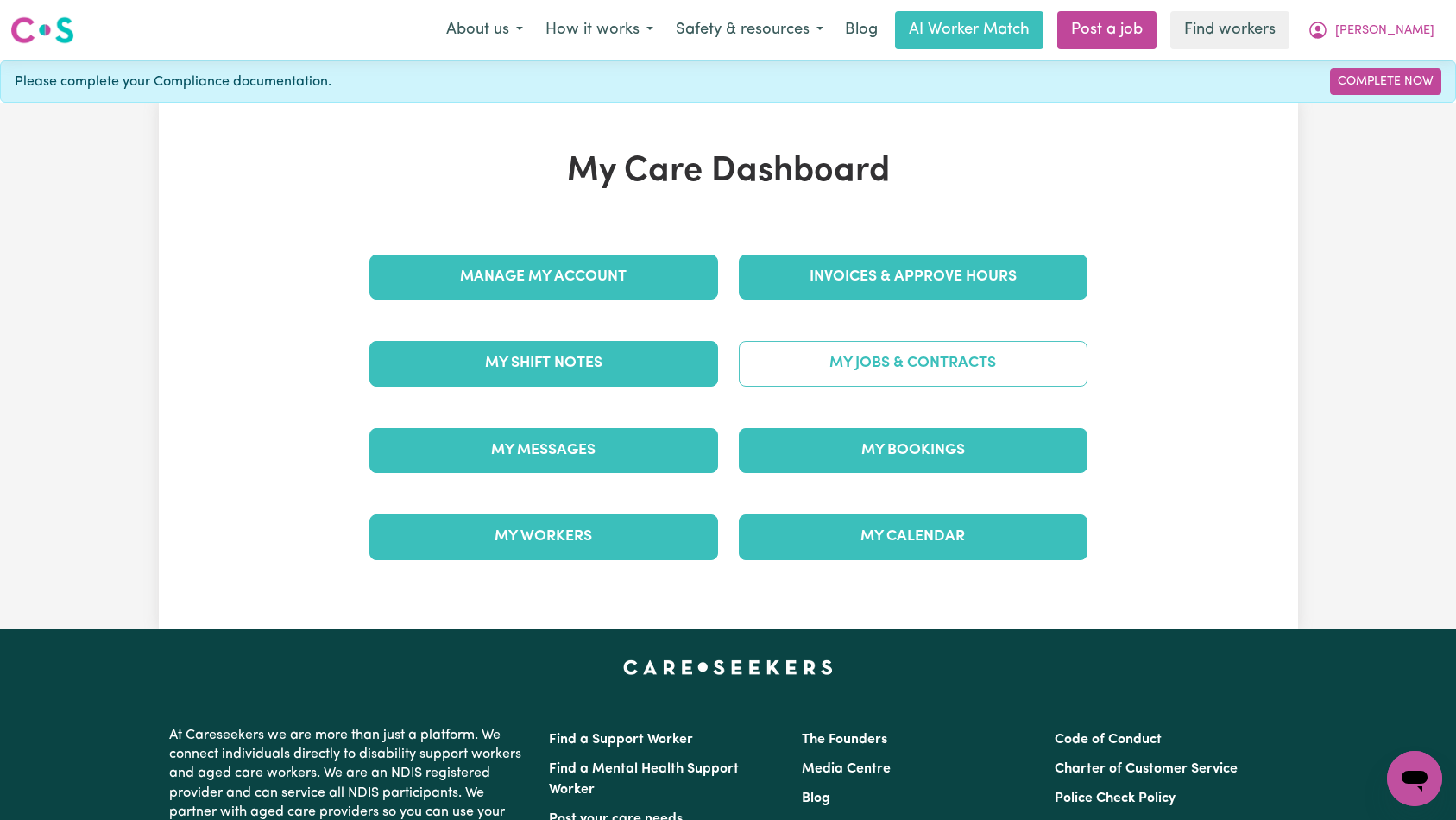
click at [928, 366] on link "My Jobs & Contracts" at bounding box center [913, 363] width 348 height 45
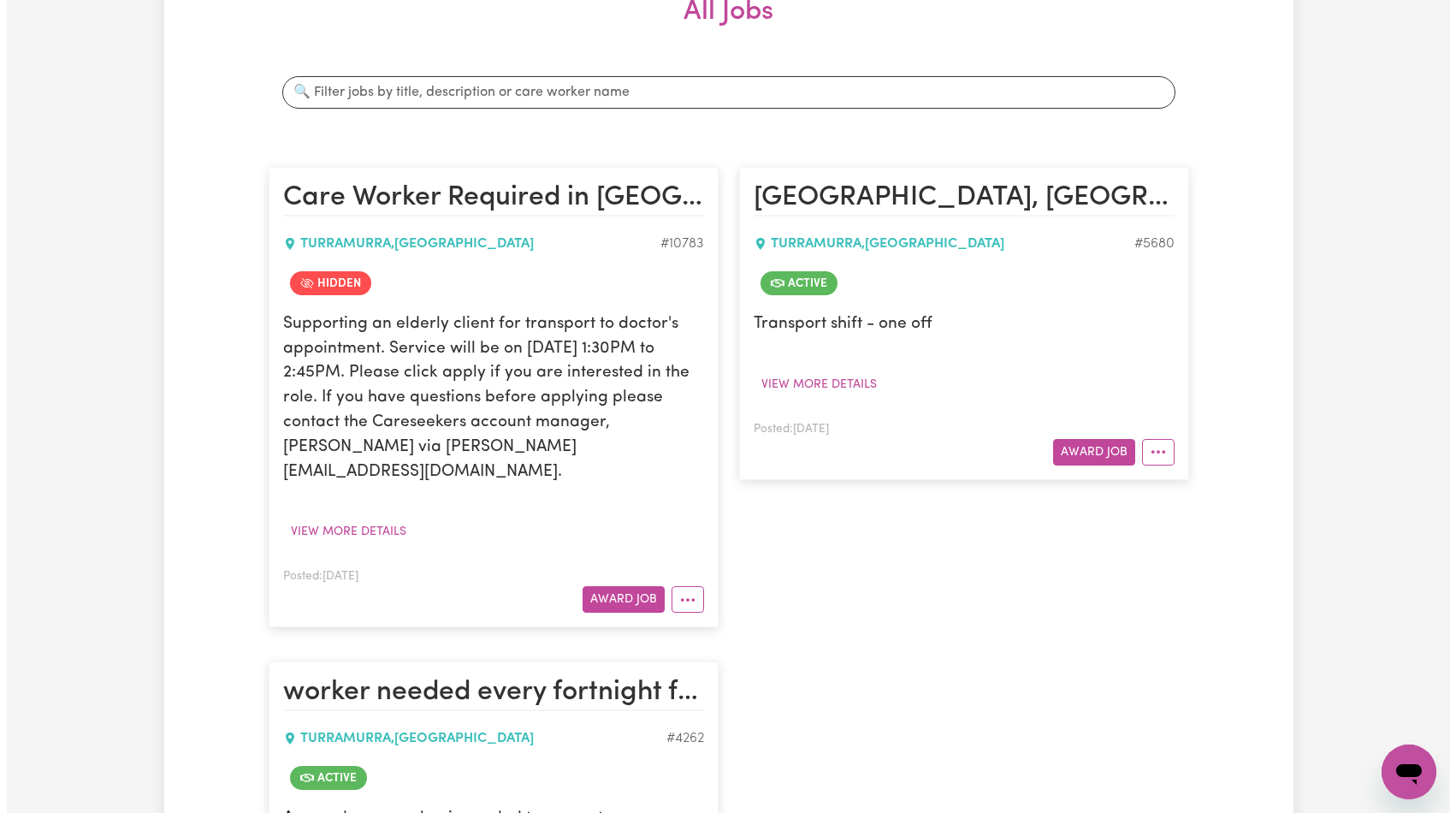
scroll to position [601, 0]
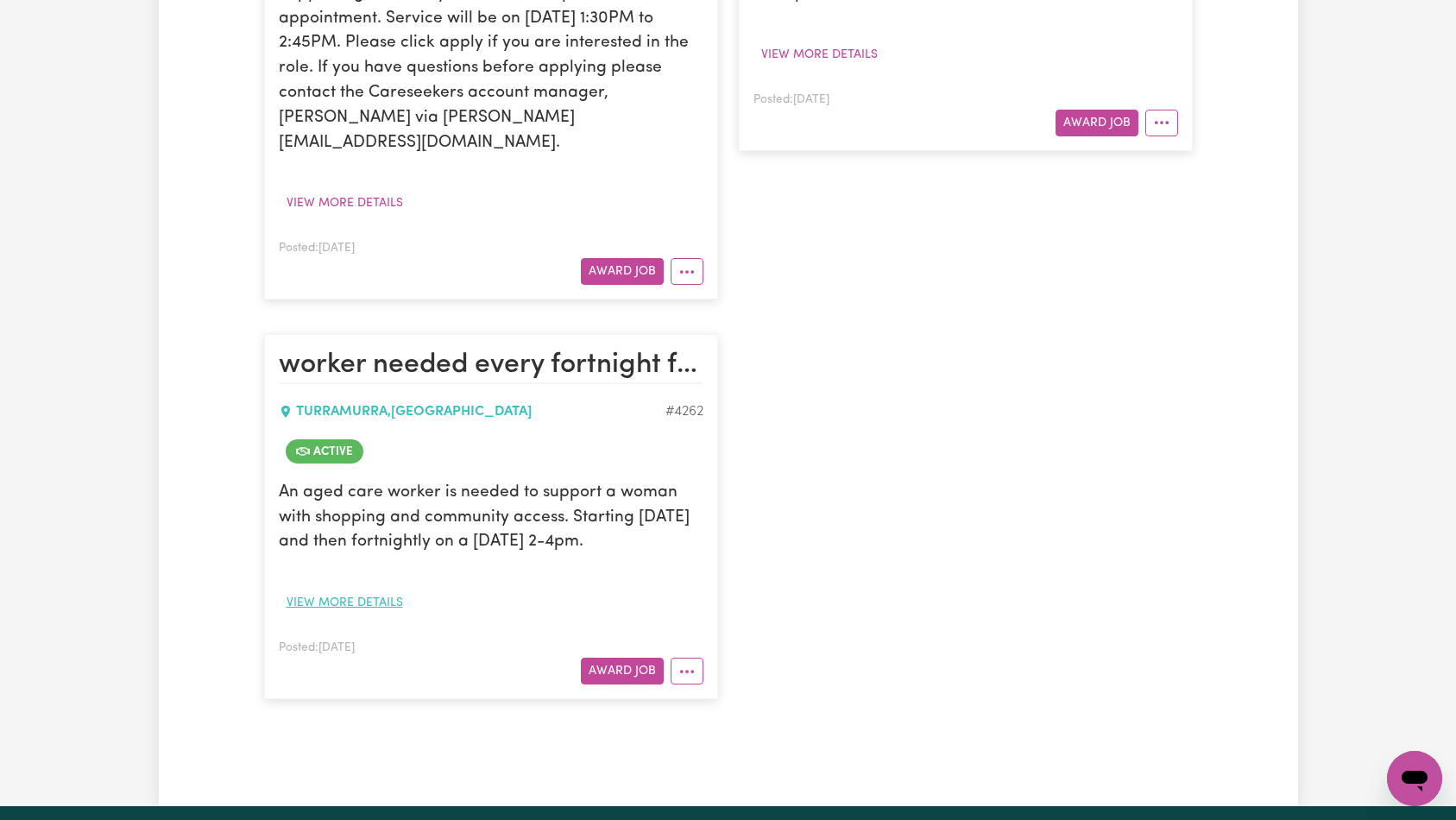
click at [348, 599] on button "View more details" at bounding box center [345, 602] width 132 height 27
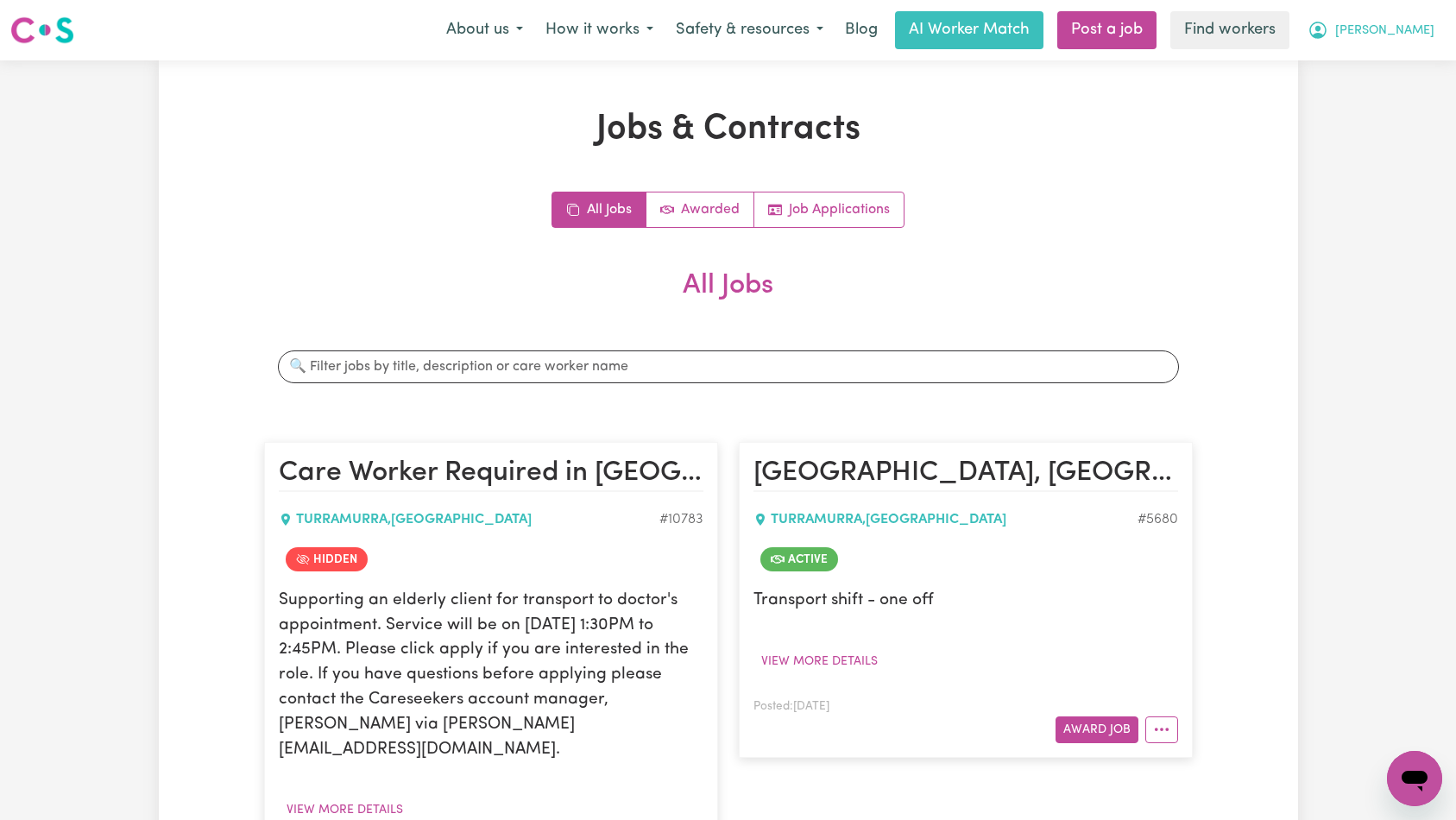
click at [1403, 38] on span "[PERSON_NAME]" at bounding box center [1384, 32] width 99 height 19
click at [1391, 102] on link "Logout" at bounding box center [1376, 99] width 137 height 32
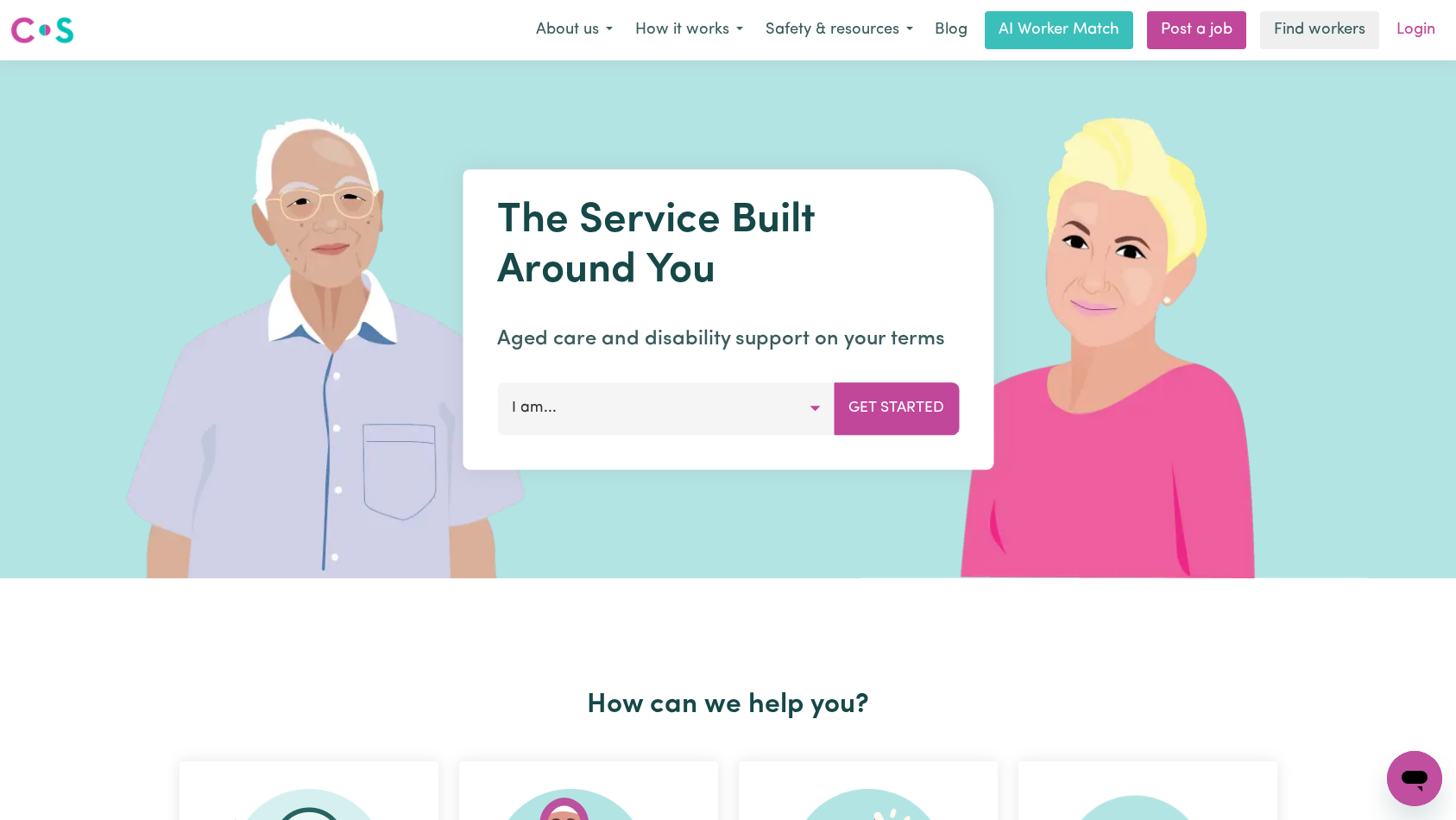
click at [1415, 33] on link "Login" at bounding box center [1416, 31] width 59 height 38
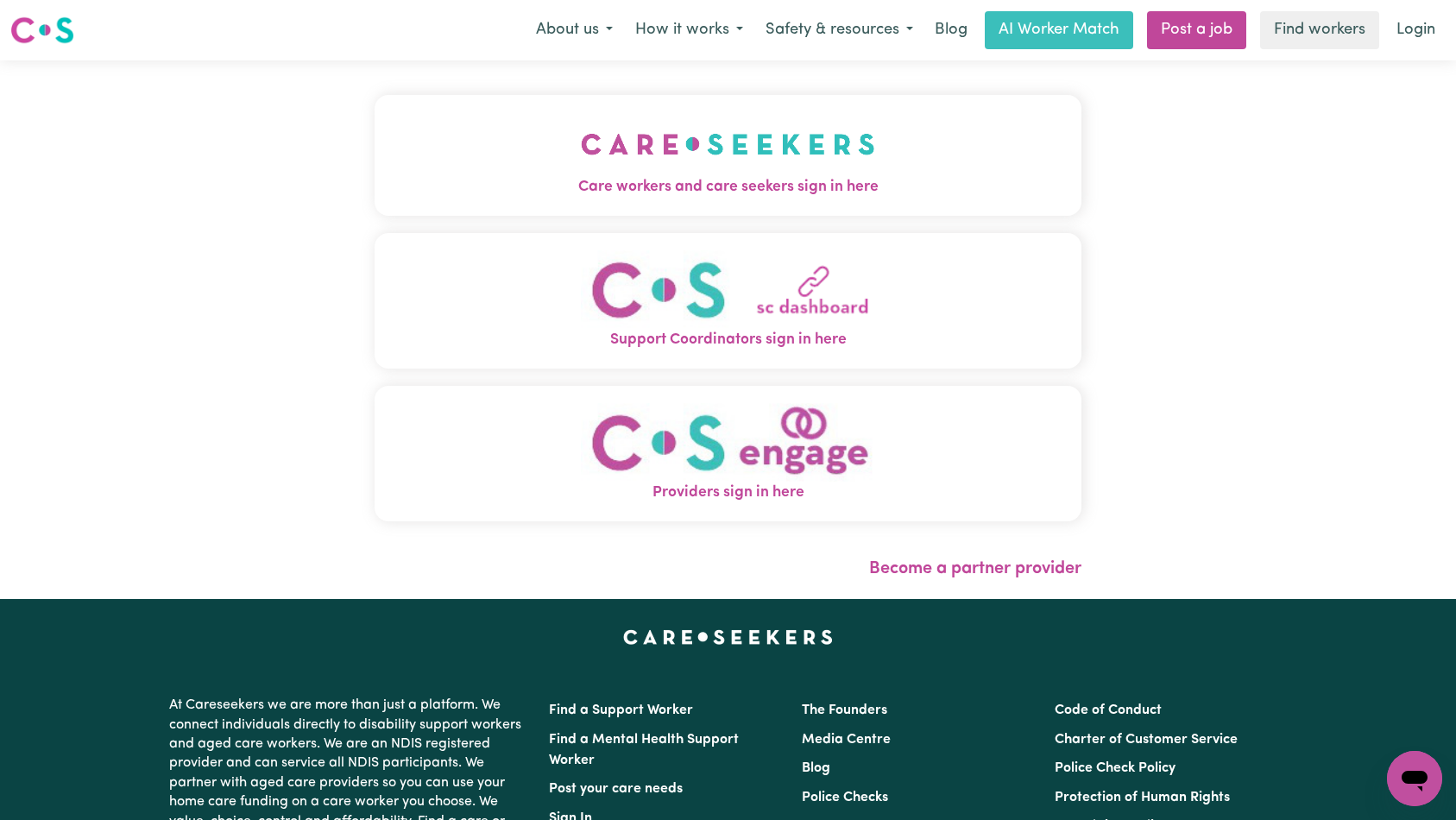
click at [580, 127] on img "Care workers and care seekers sign in here" at bounding box center [728, 143] width 294 height 64
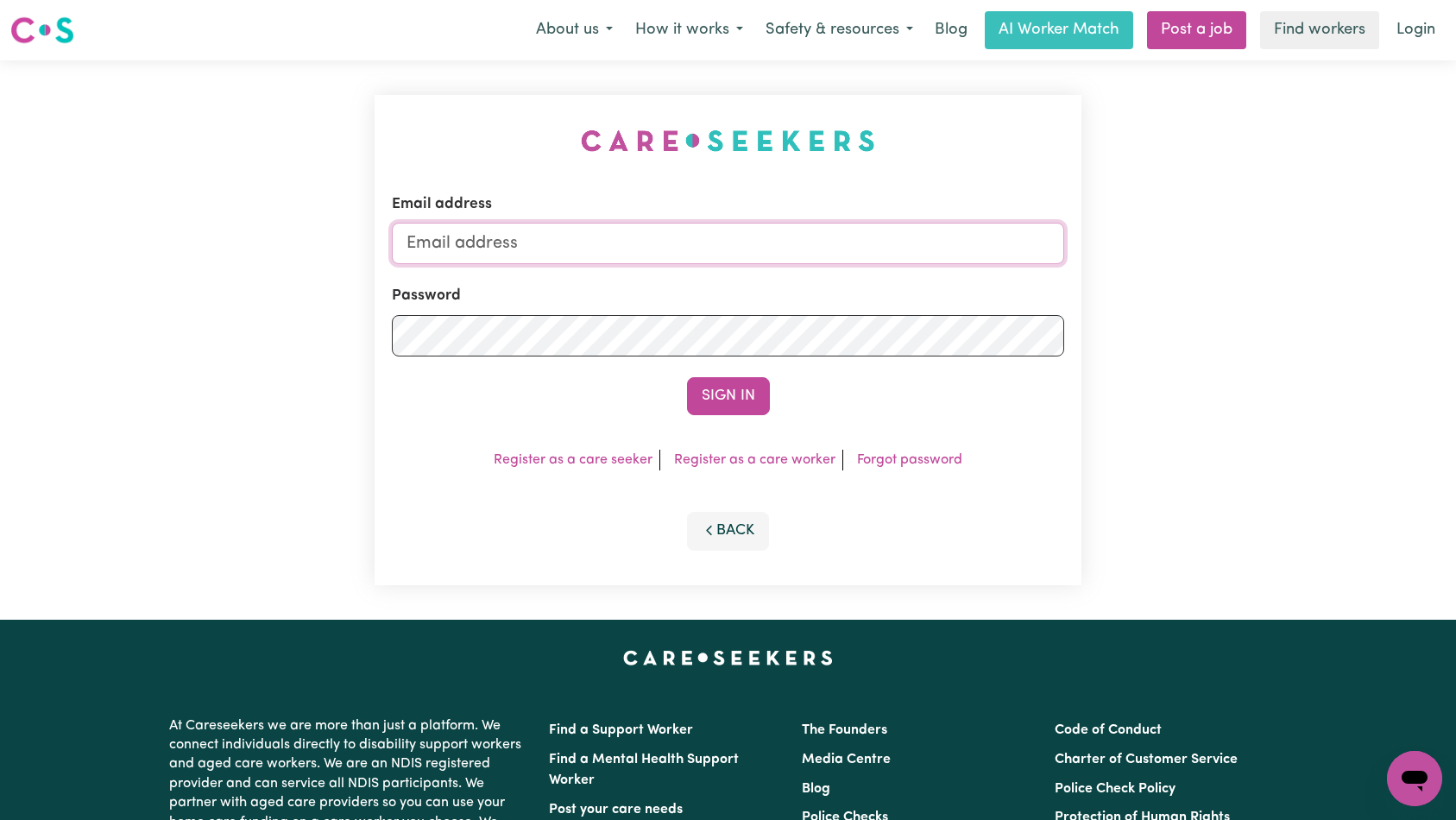
click at [776, 250] on input "Email address" at bounding box center [728, 242] width 673 height 41
type input "[EMAIL_ADDRESS][DOMAIN_NAME]"
click at [725, 390] on button "Sign In" at bounding box center [728, 396] width 83 height 38
